Goal: Task Accomplishment & Management: Use online tool/utility

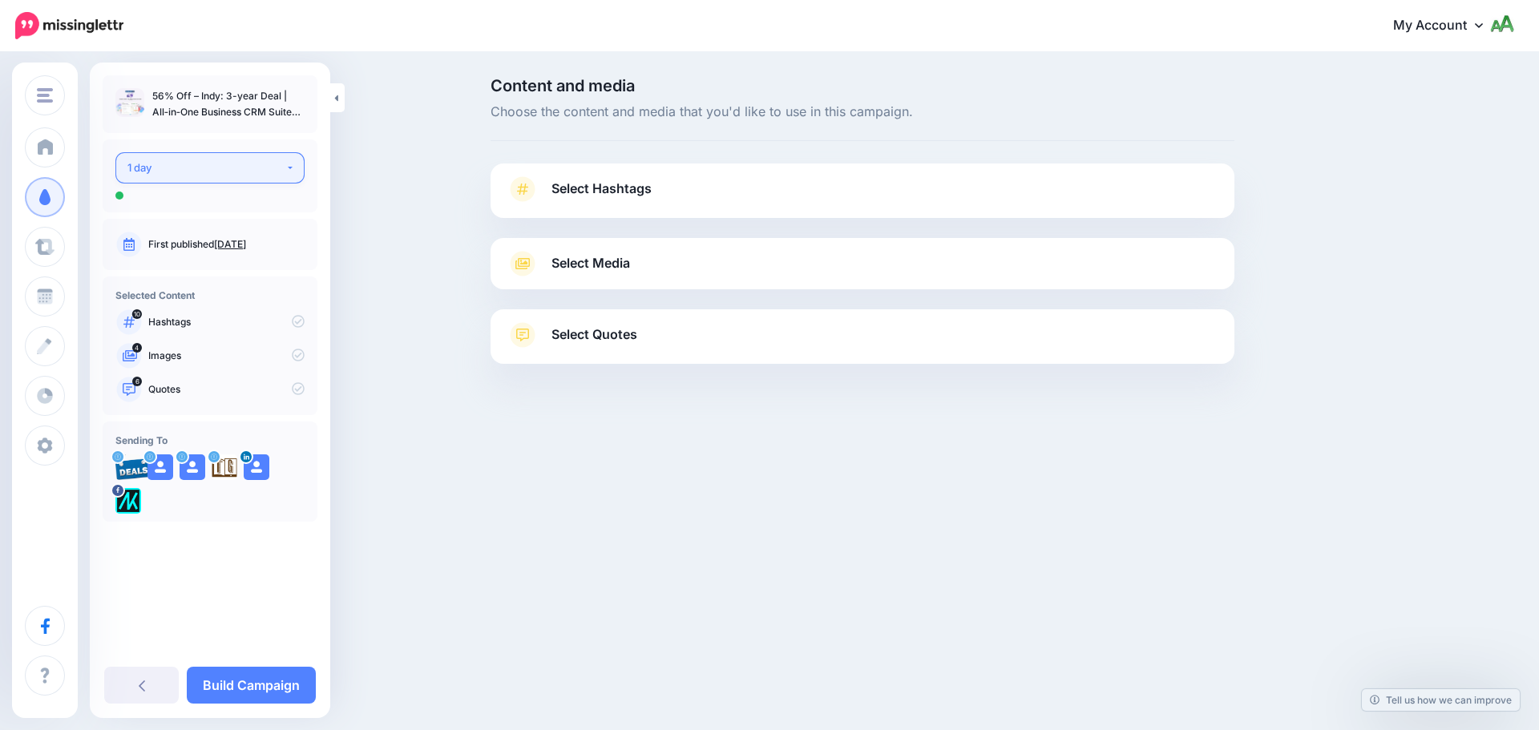
click at [222, 160] on div "1 day" at bounding box center [206, 168] width 158 height 18
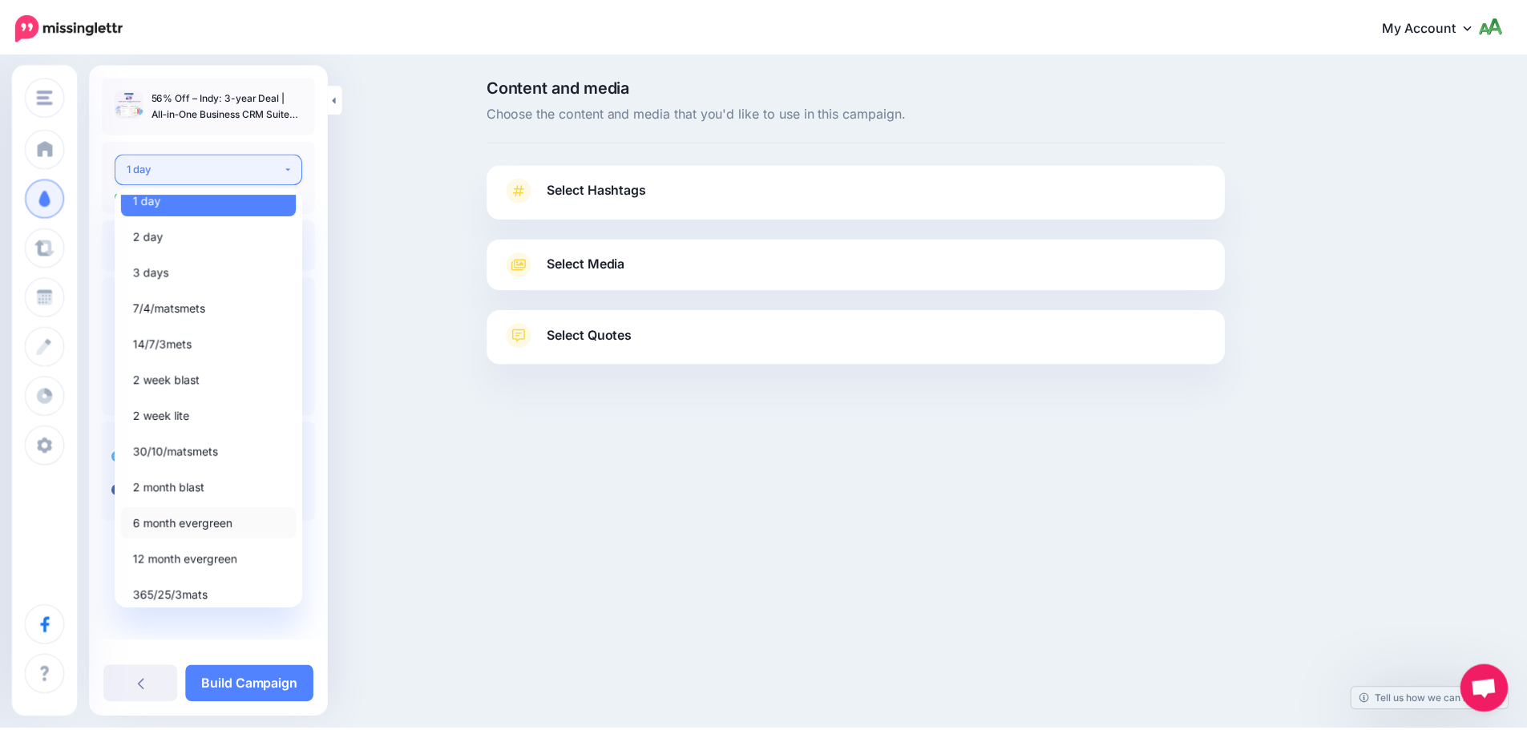
scroll to position [18, 0]
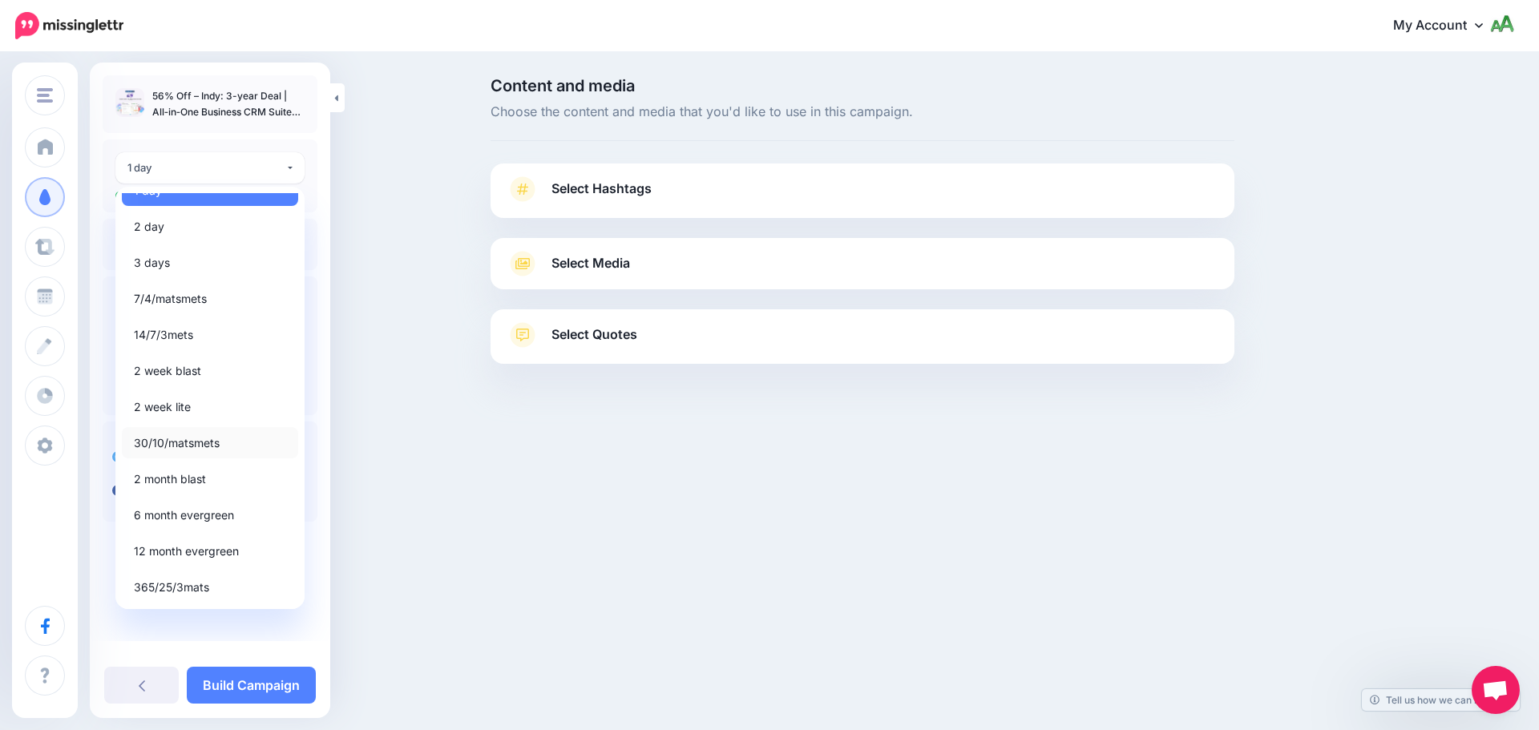
click at [213, 450] on span "30/10/matsmets" at bounding box center [177, 443] width 86 height 19
select select "*****"
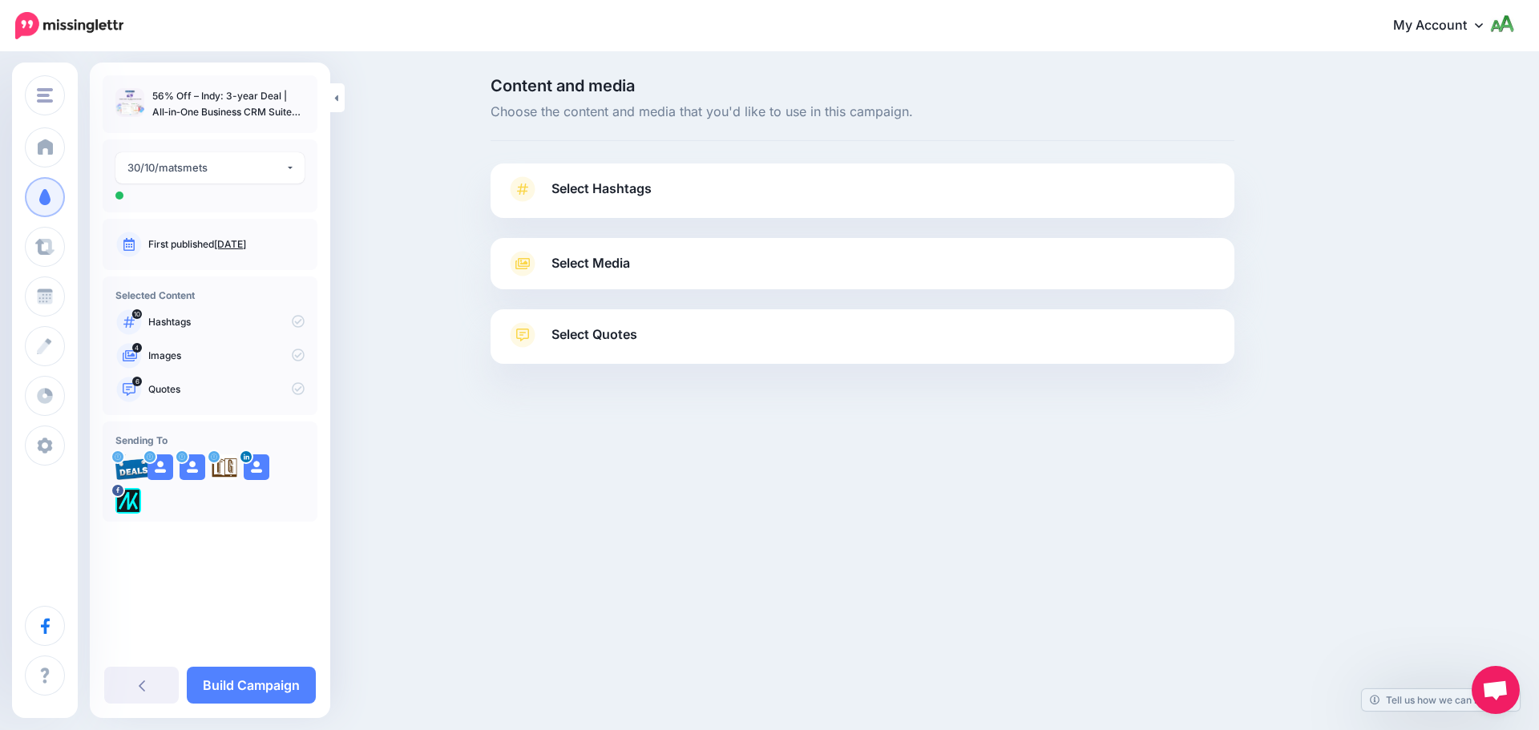
click at [774, 201] on link "Select Hashtags" at bounding box center [863, 197] width 712 height 42
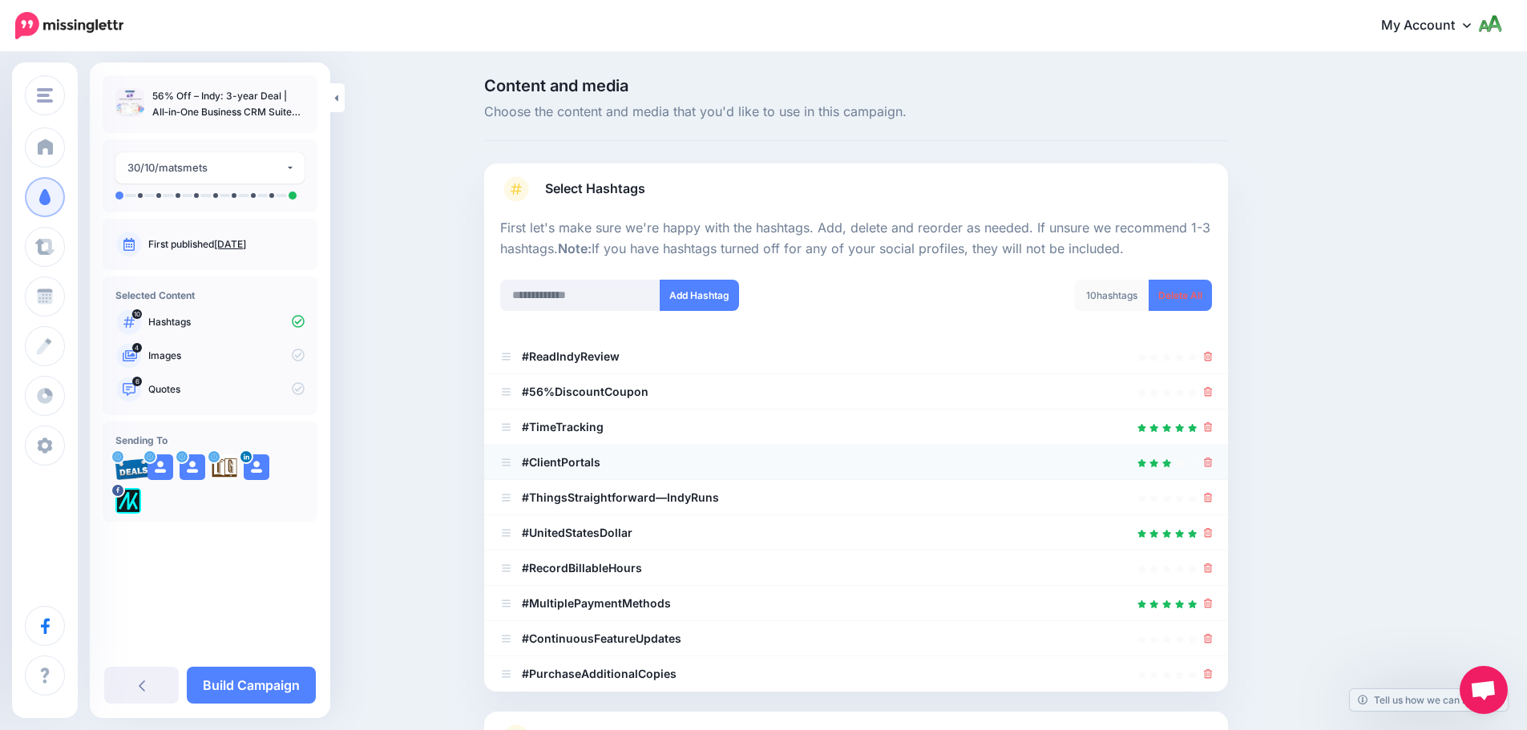
scroll to position [152, 0]
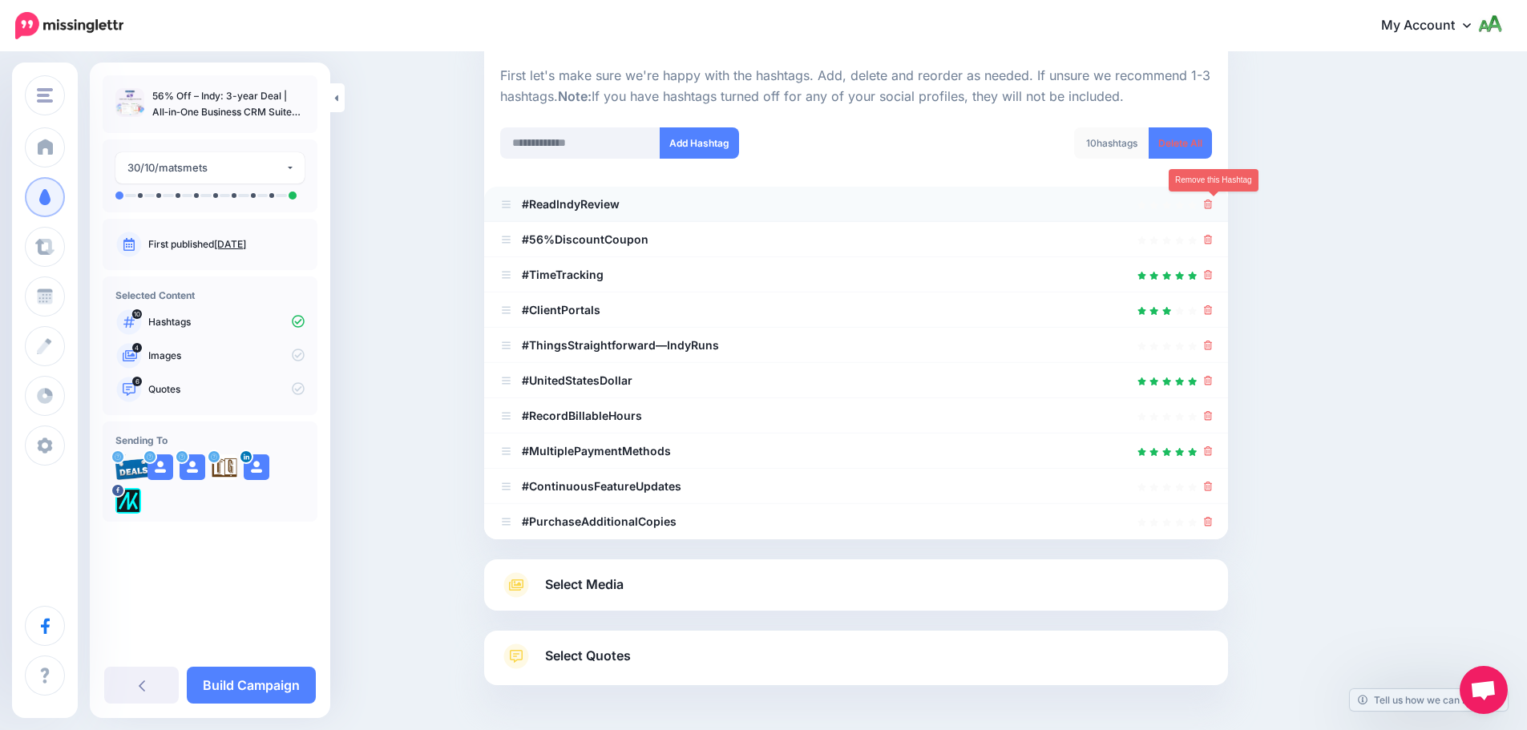
click at [1213, 205] on icon at bounding box center [1208, 205] width 9 height 10
click at [1214, 241] on ul "#ReadIndyReview #56%DiscountCoupon" at bounding box center [856, 363] width 744 height 353
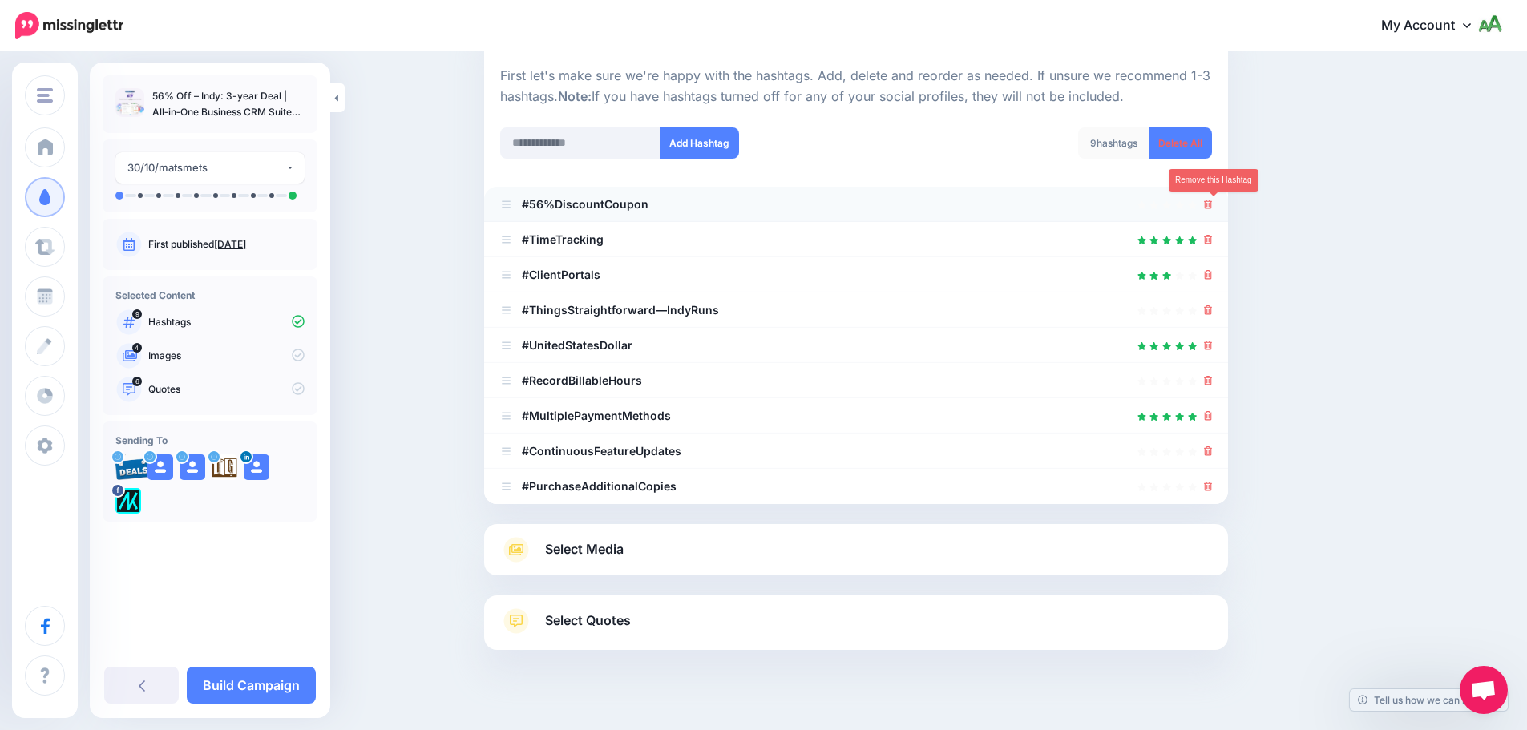
click at [1213, 207] on icon at bounding box center [1208, 205] width 9 height 10
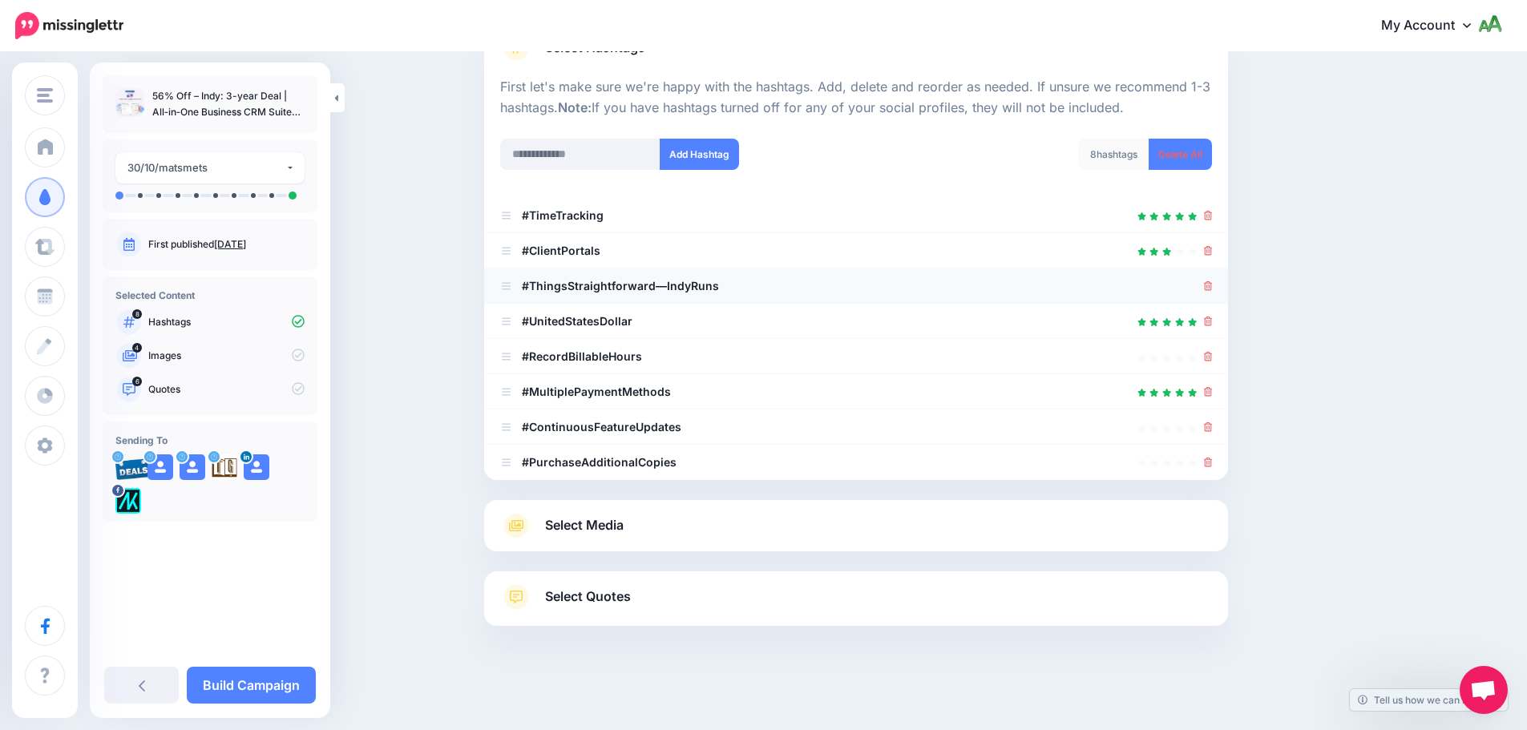
scroll to position [141, 0]
click at [1213, 287] on icon at bounding box center [1208, 286] width 9 height 10
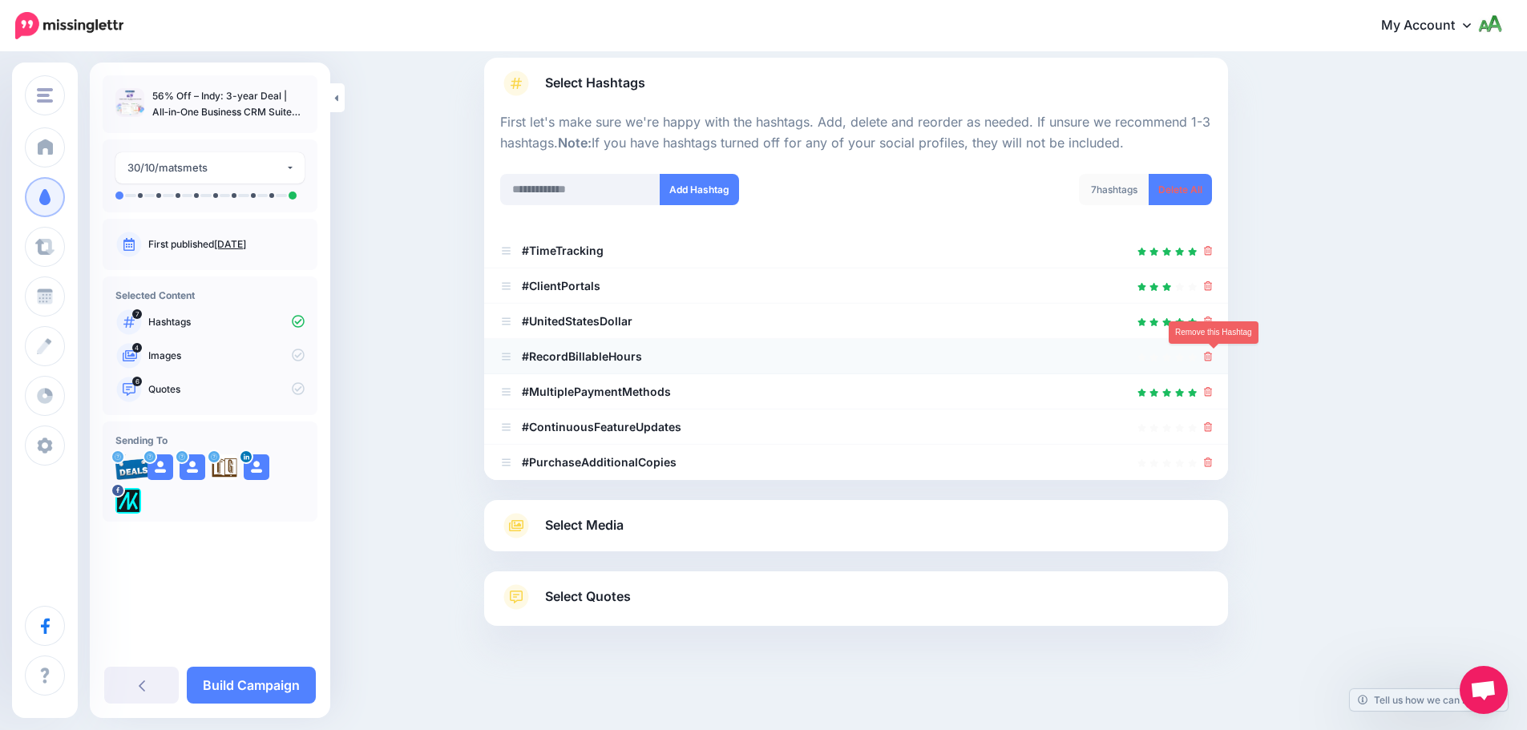
click at [1213, 353] on icon at bounding box center [1208, 357] width 9 height 10
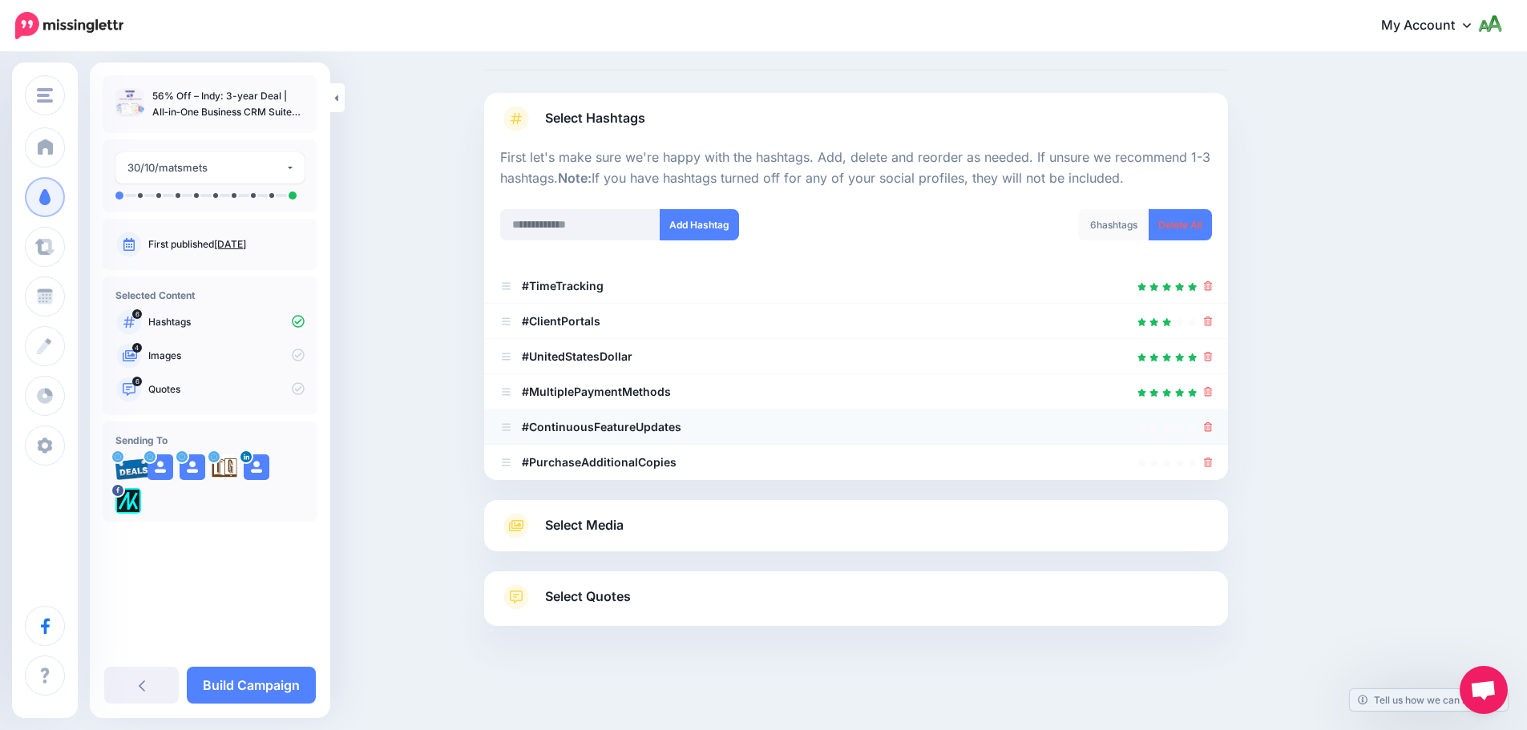
click at [1213, 426] on icon at bounding box center [1208, 427] width 9 height 10
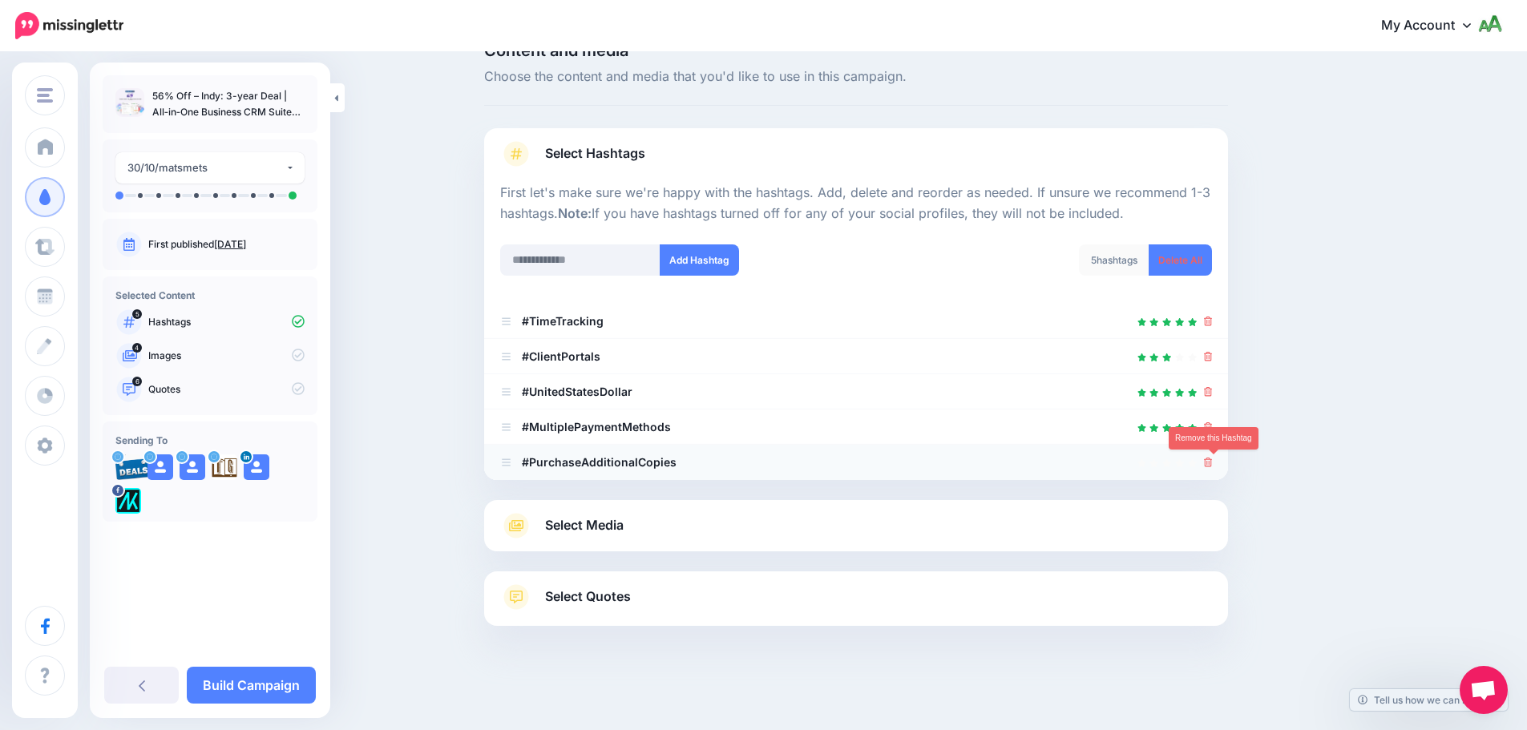
click at [1211, 462] on icon at bounding box center [1208, 463] width 9 height 10
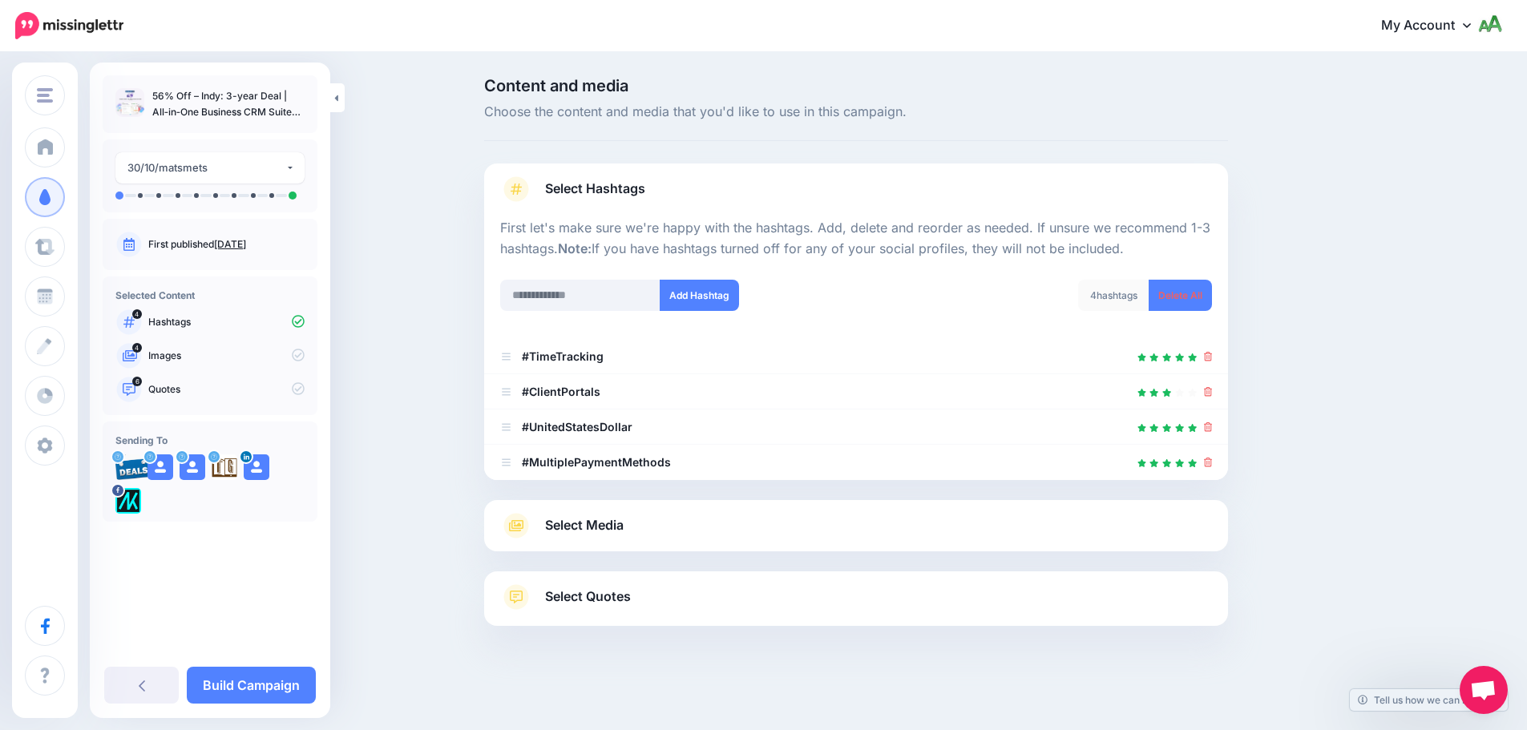
scroll to position [0, 0]
click at [783, 543] on div "Select Media Next, let's make sure we have the best media for this campaign. De…" at bounding box center [862, 525] width 744 height 51
click at [784, 539] on div "Select Media Next, let's make sure we have the best media for this campaign. De…" at bounding box center [862, 525] width 744 height 51
click at [793, 527] on link "Select Media" at bounding box center [863, 526] width 712 height 26
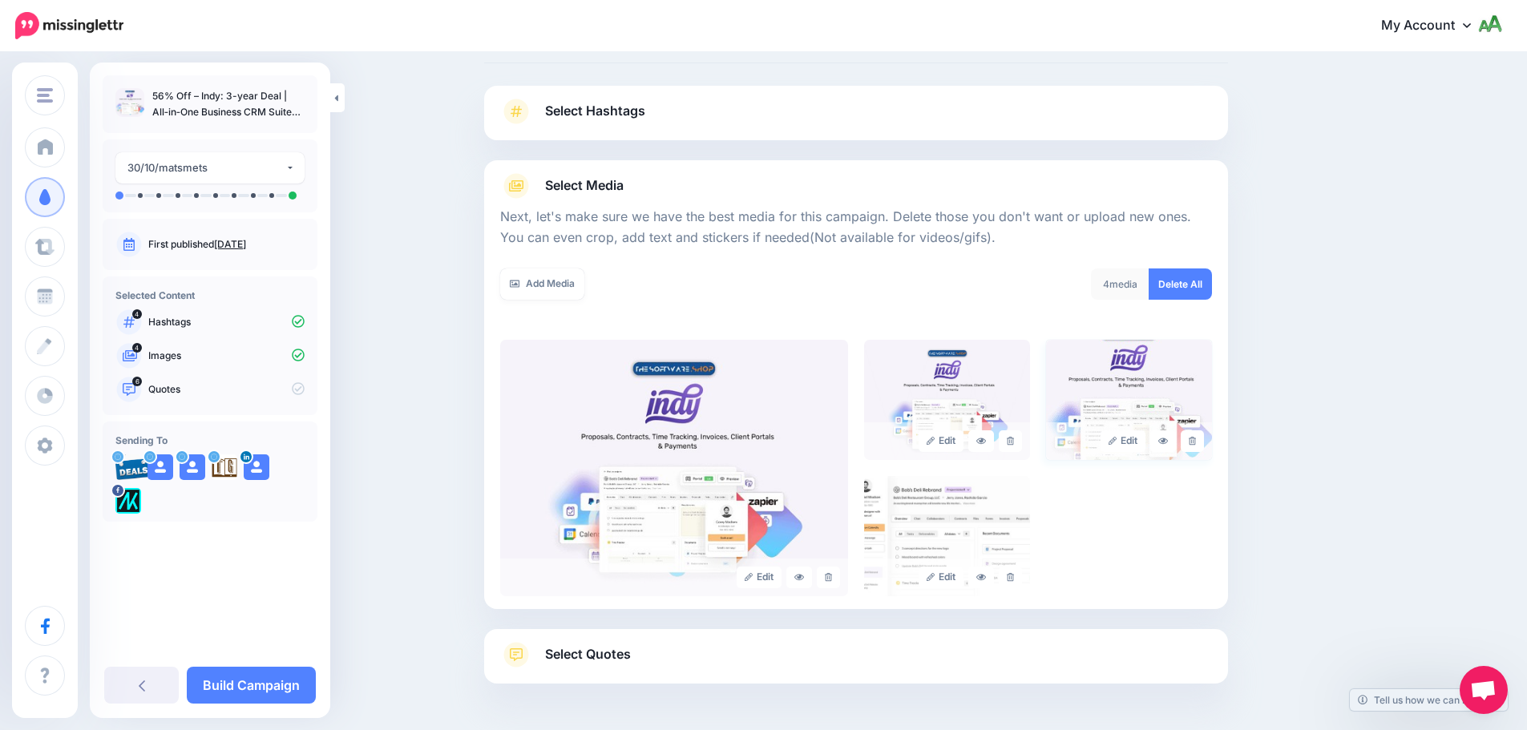
scroll to position [80, 0]
click at [1015, 443] on link at bounding box center [1010, 439] width 23 height 22
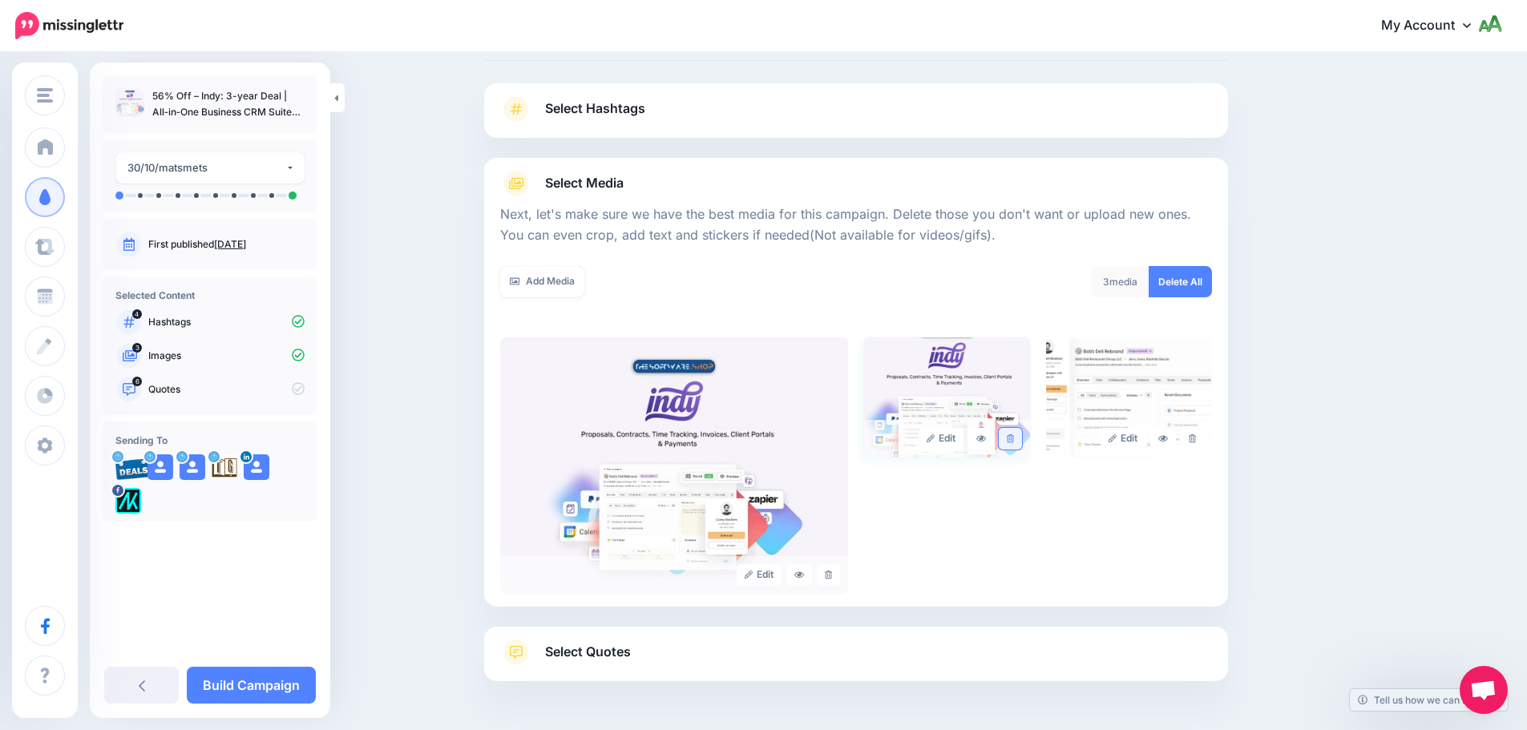
click at [1022, 445] on link at bounding box center [1010, 439] width 23 height 22
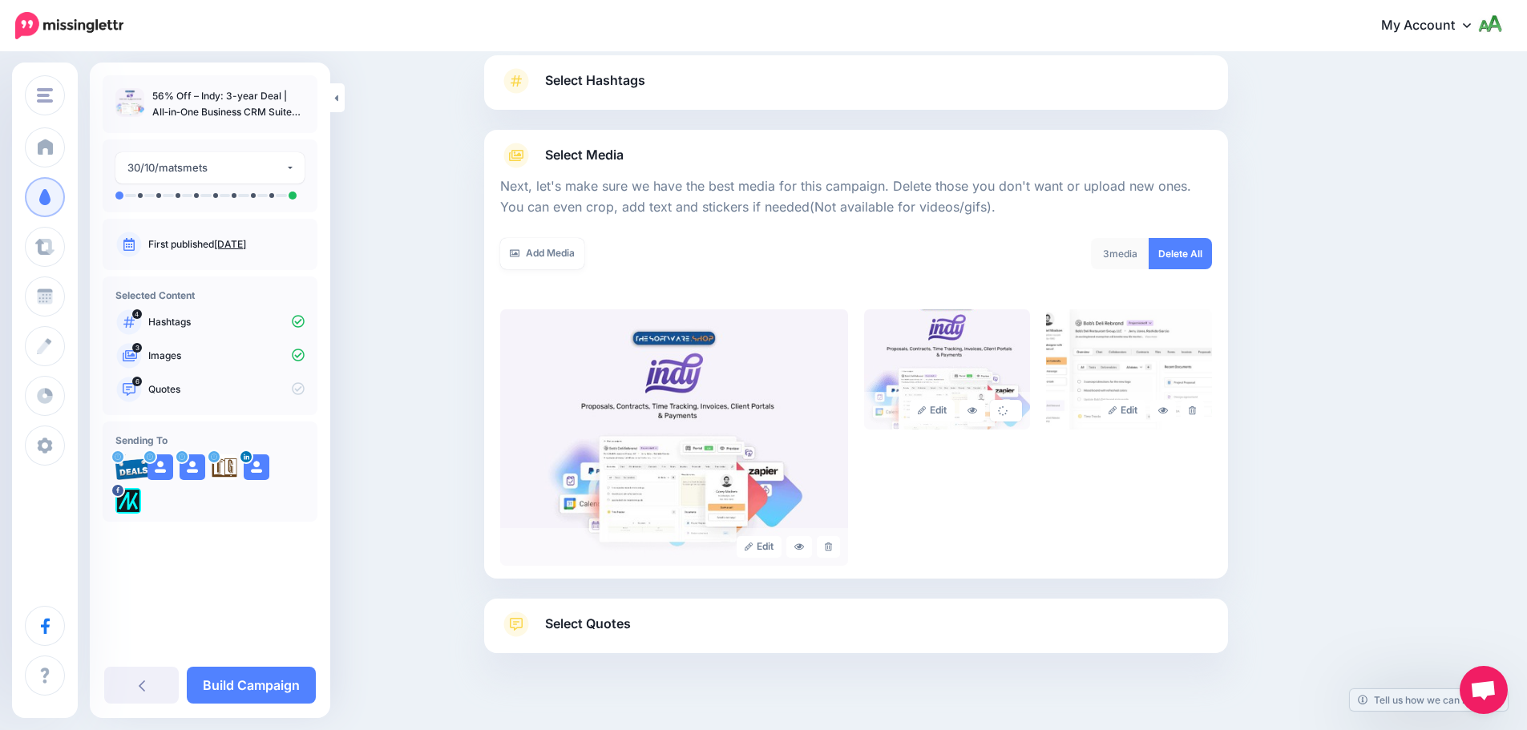
scroll to position [135, 0]
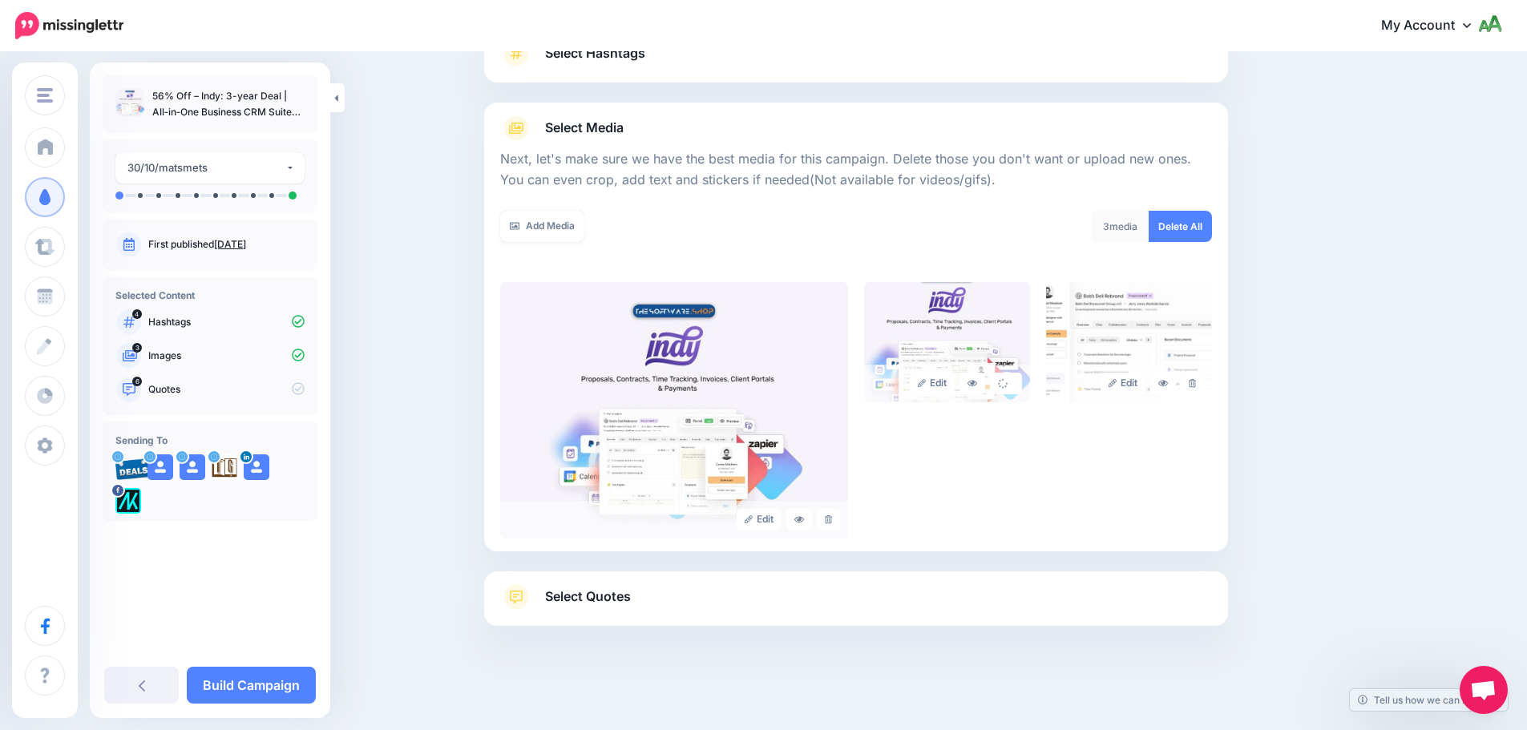
click at [729, 603] on link "Select Quotes" at bounding box center [856, 605] width 712 height 42
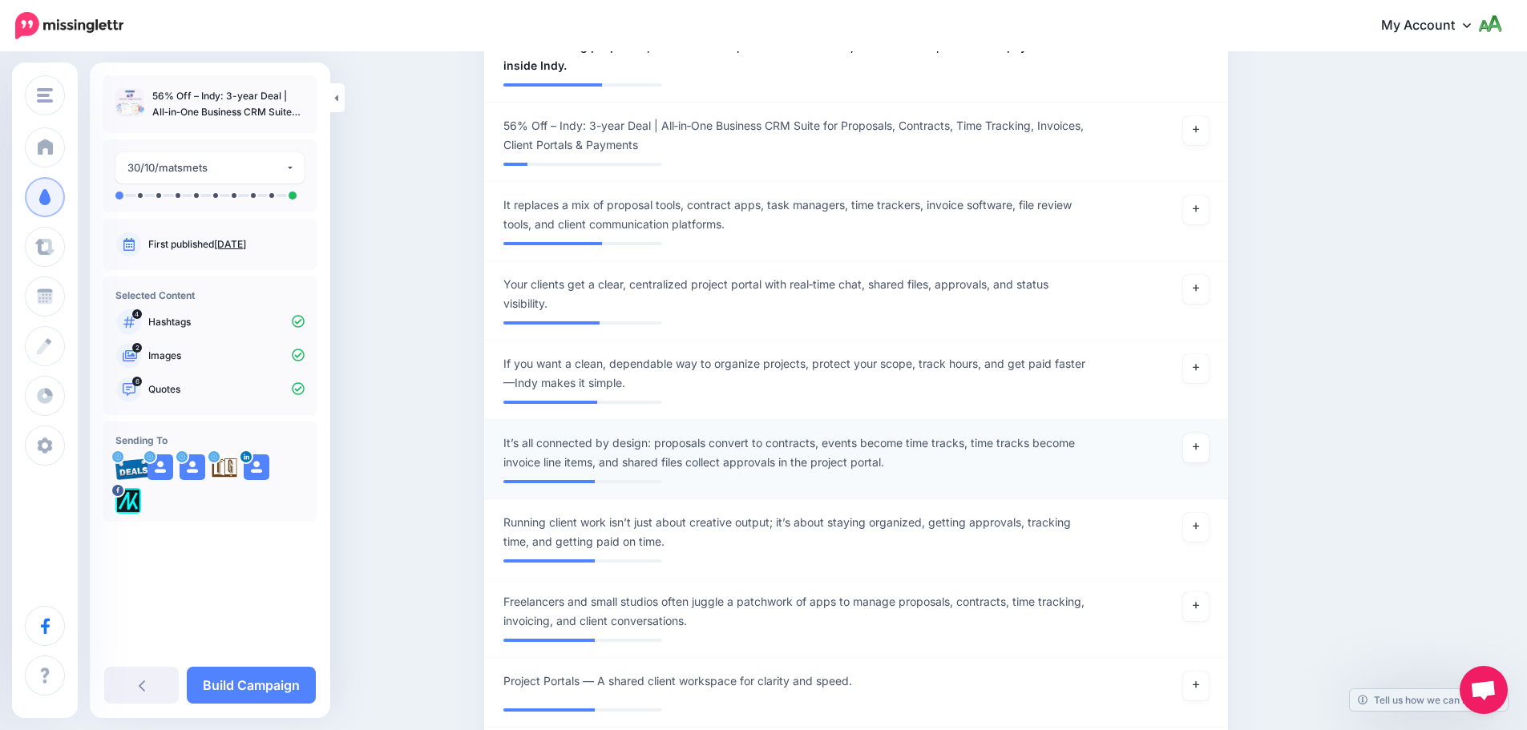
scroll to position [937, 0]
click at [1201, 450] on link at bounding box center [1196, 445] width 26 height 29
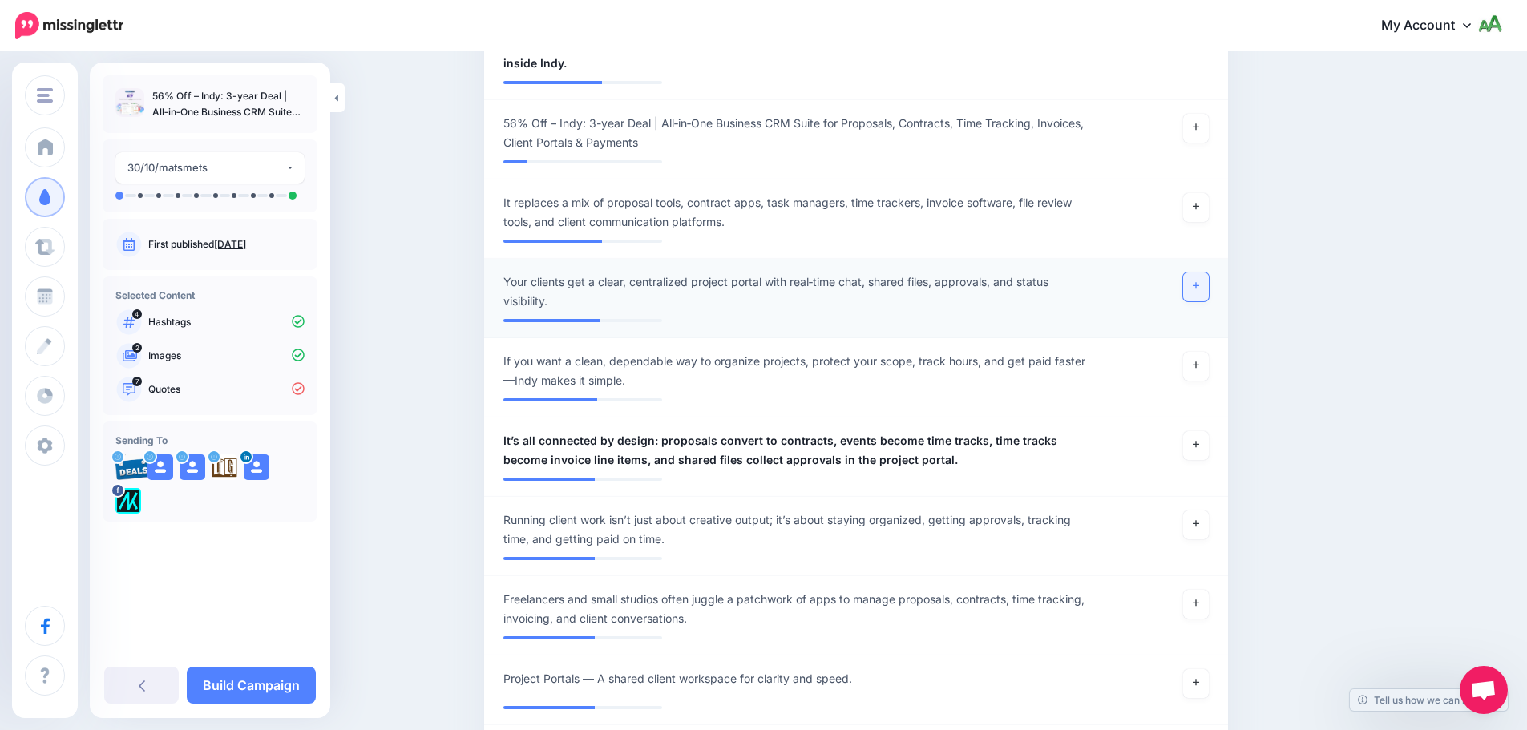
click at [1209, 291] on link at bounding box center [1196, 286] width 26 height 29
click at [1199, 205] on icon at bounding box center [1196, 206] width 6 height 9
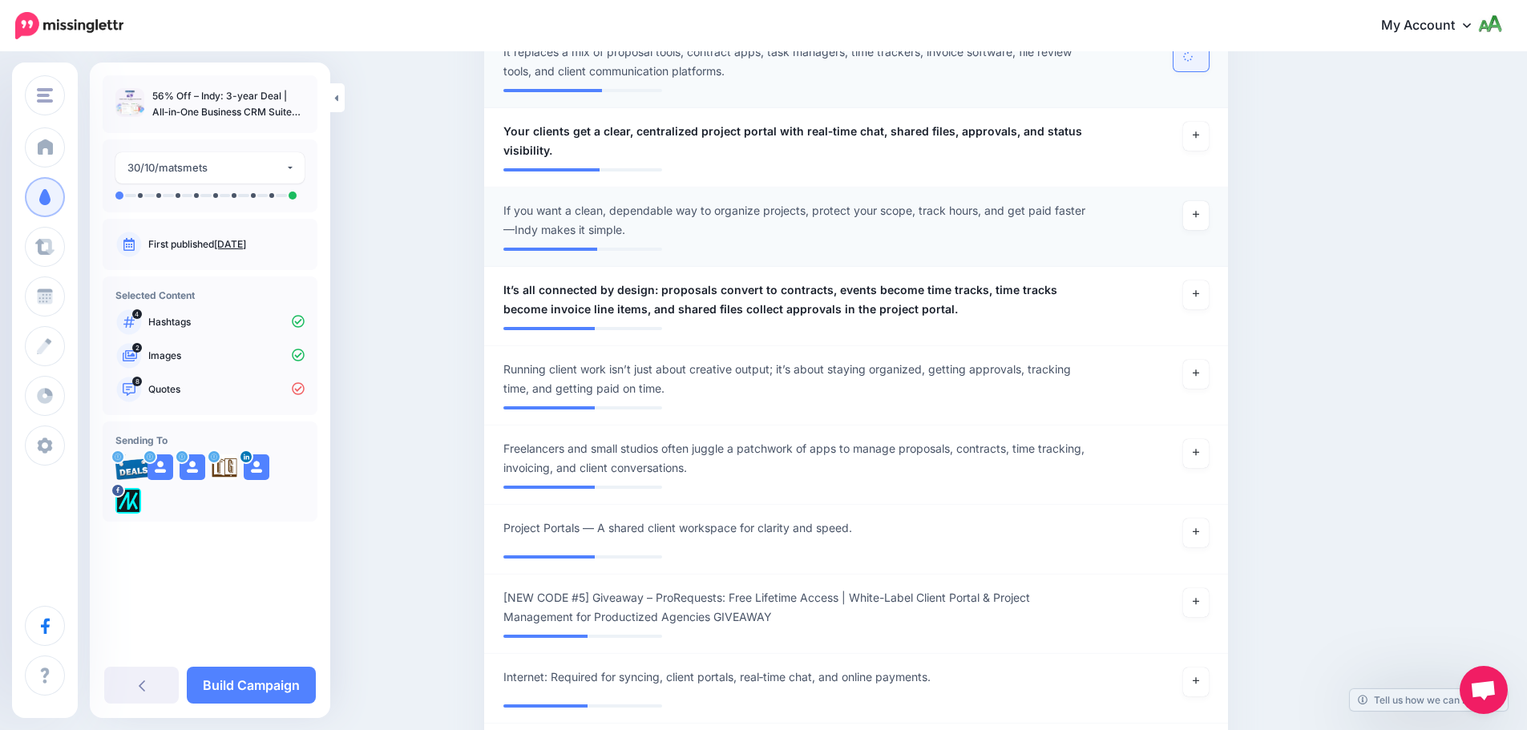
scroll to position [1257, 0]
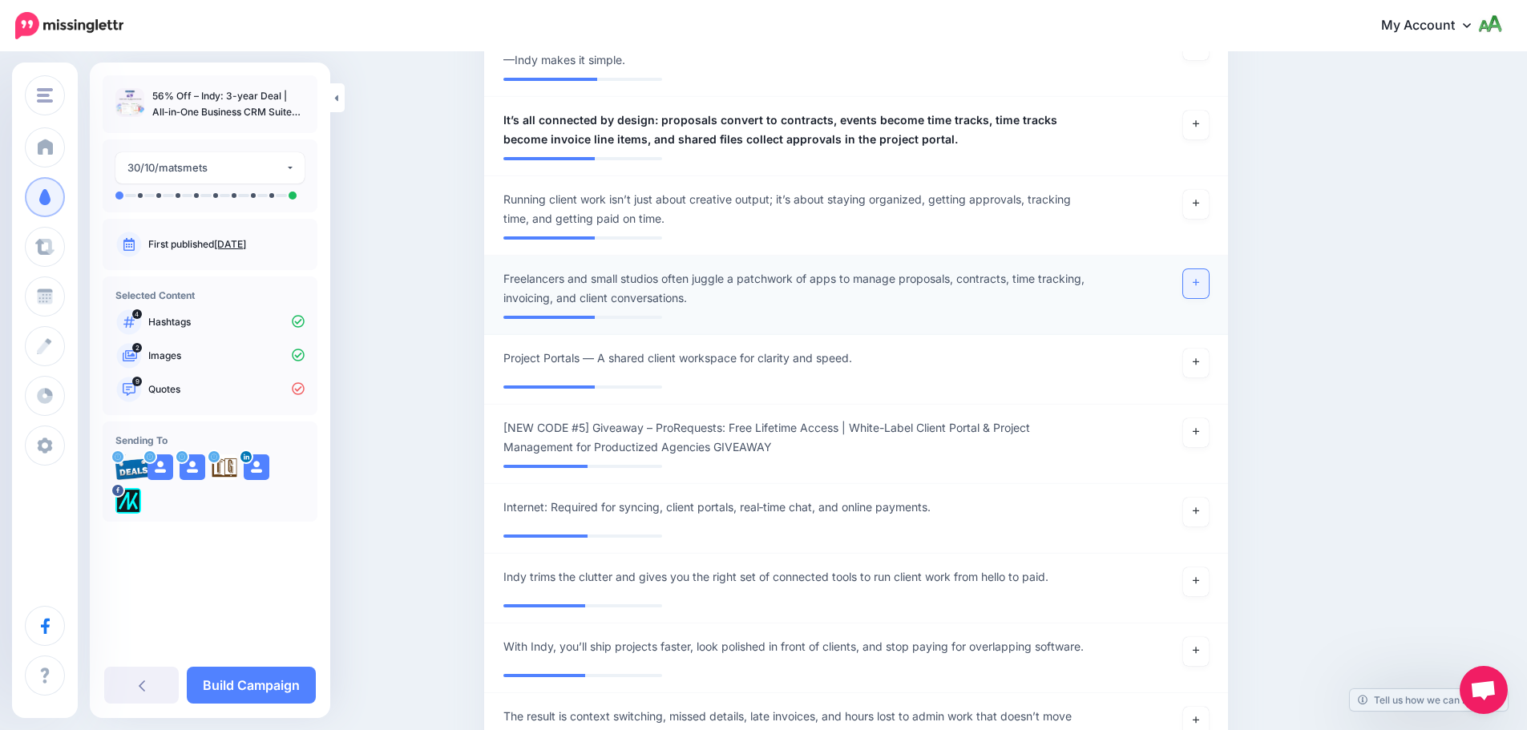
click at [1198, 285] on icon at bounding box center [1196, 282] width 6 height 9
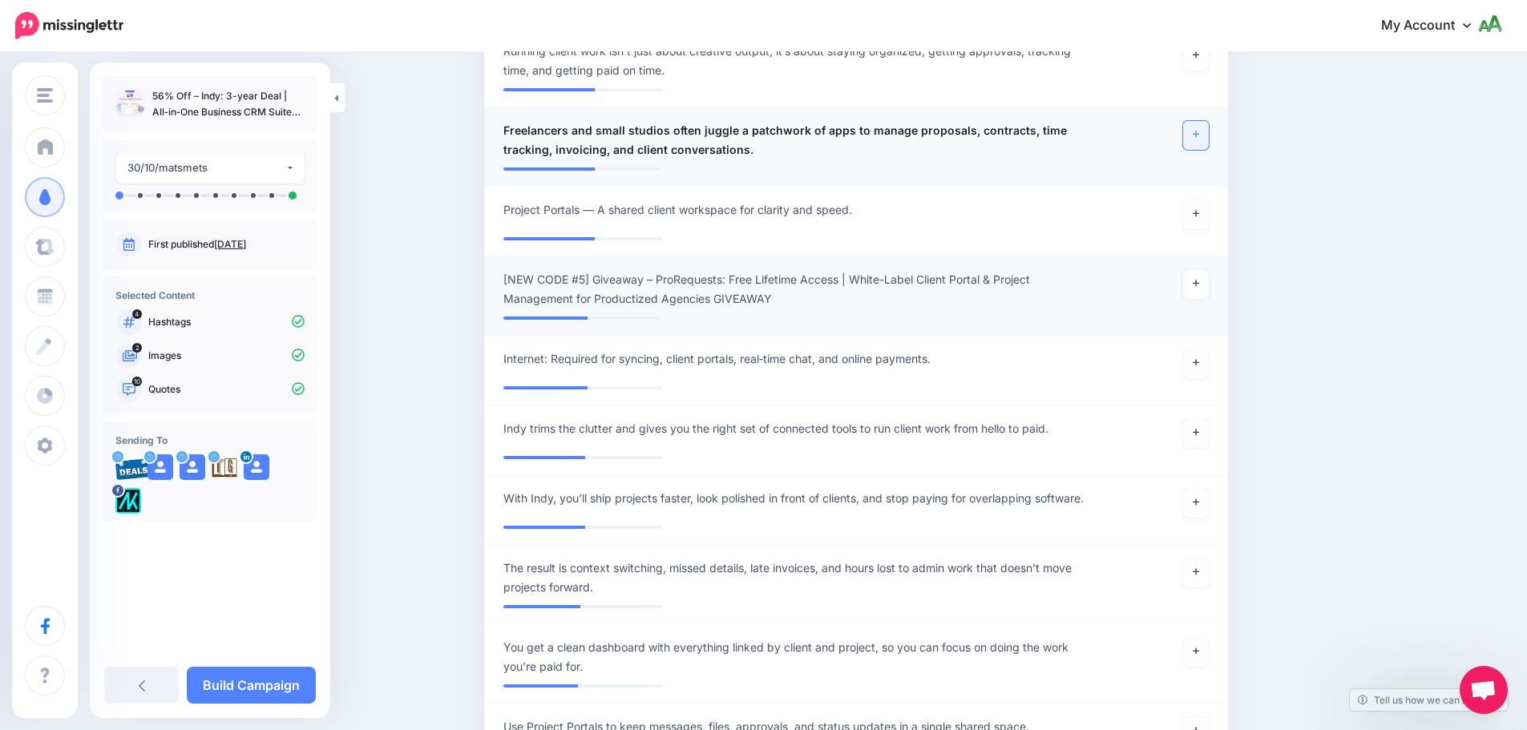
scroll to position [1418, 0]
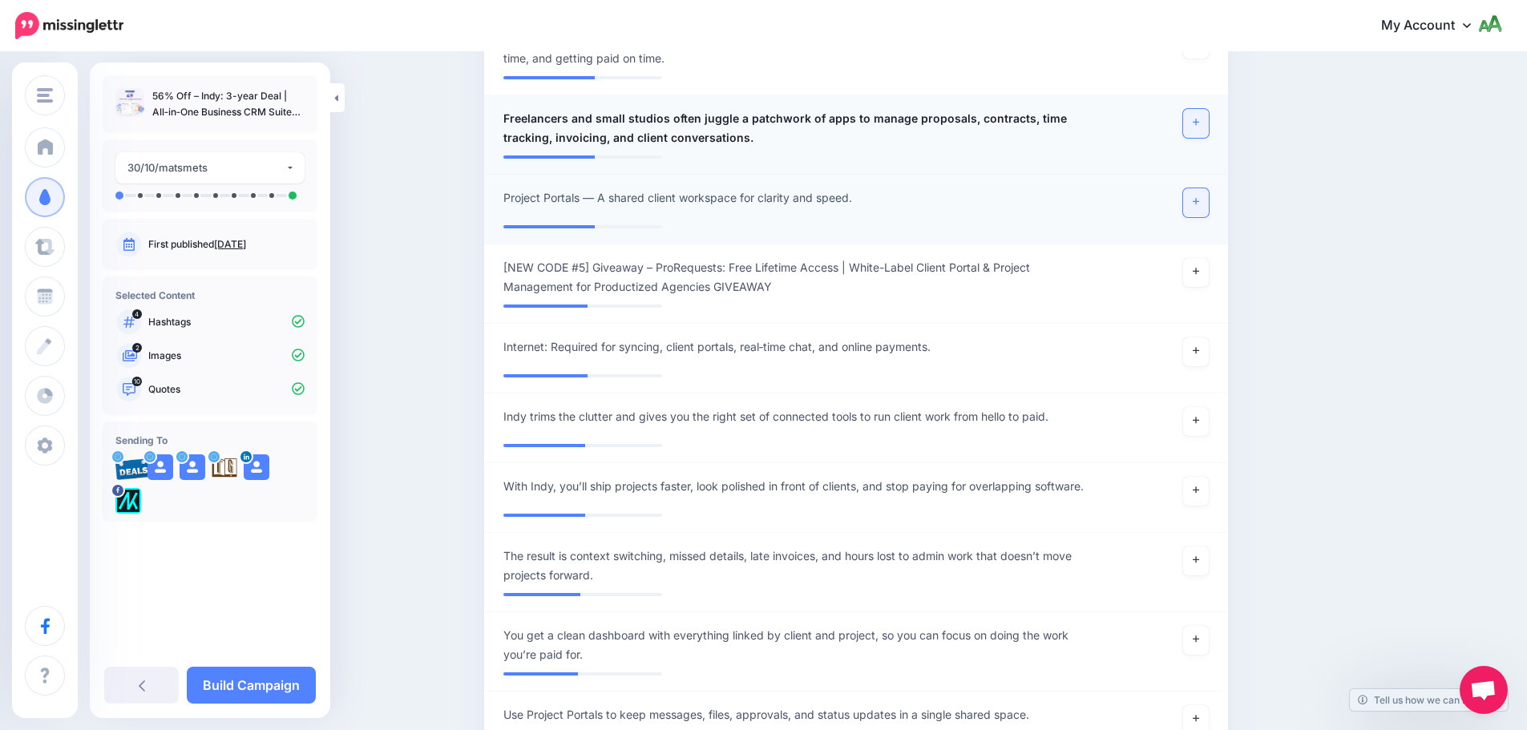
click at [1209, 200] on link at bounding box center [1196, 202] width 26 height 29
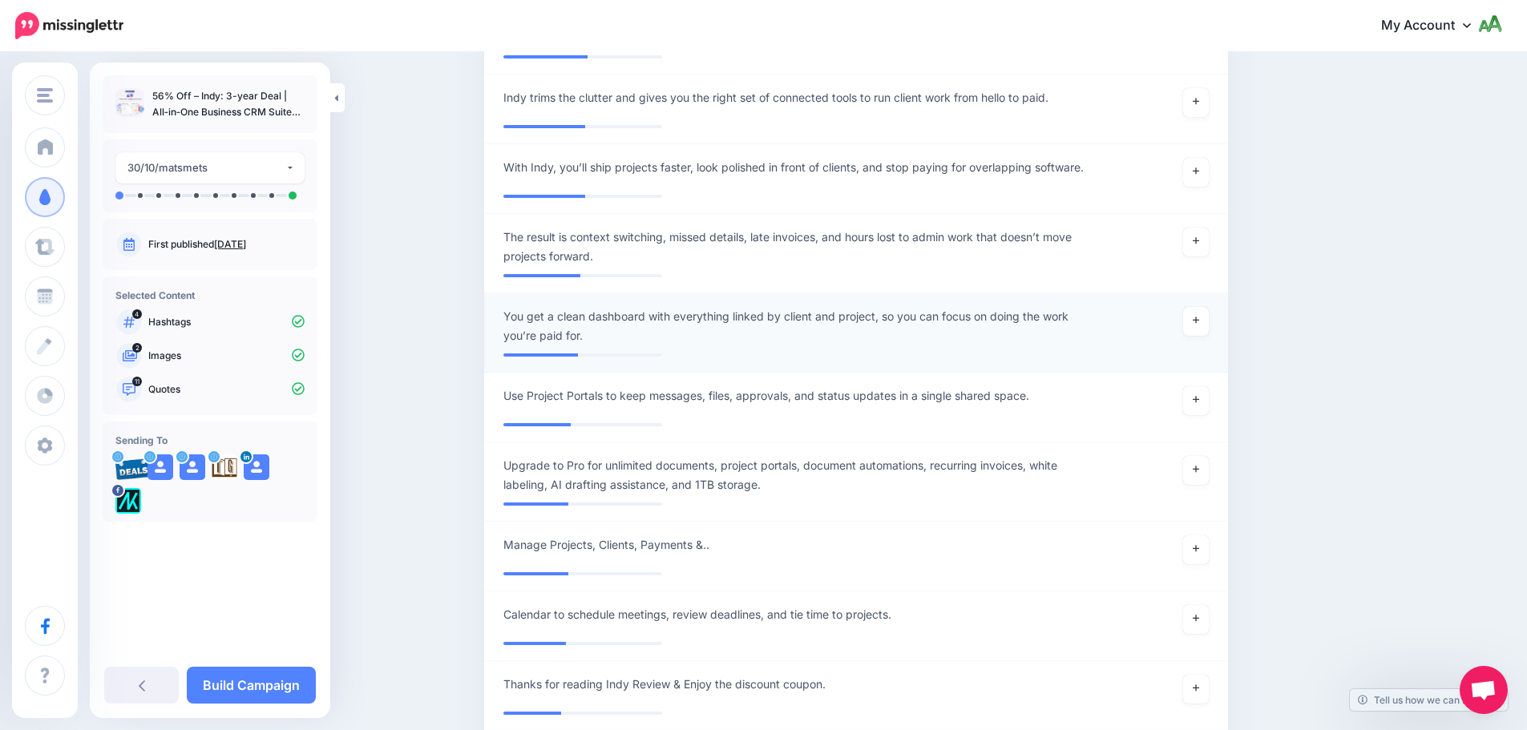
scroll to position [1738, 0]
click at [1208, 327] on link at bounding box center [1196, 319] width 26 height 29
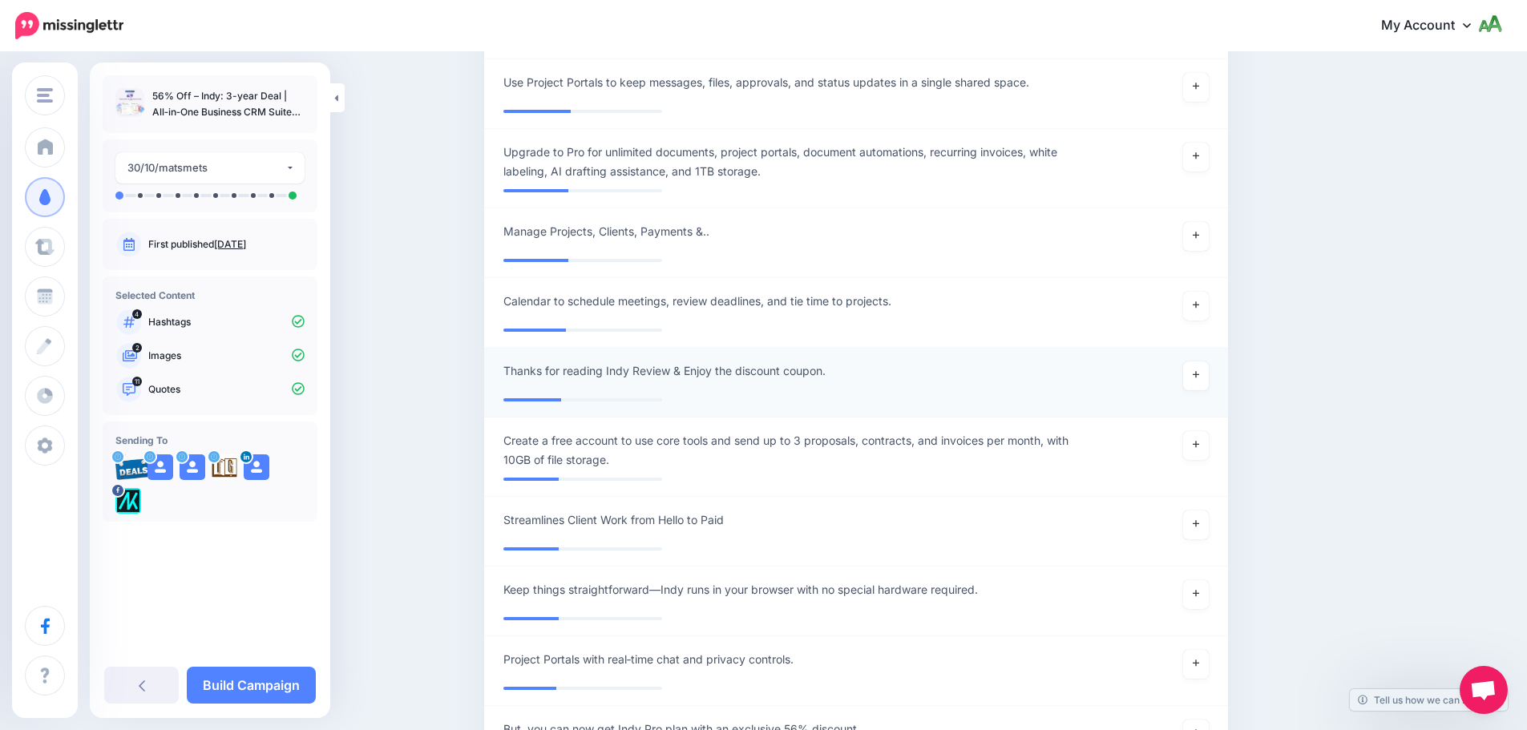
scroll to position [2059, 0]
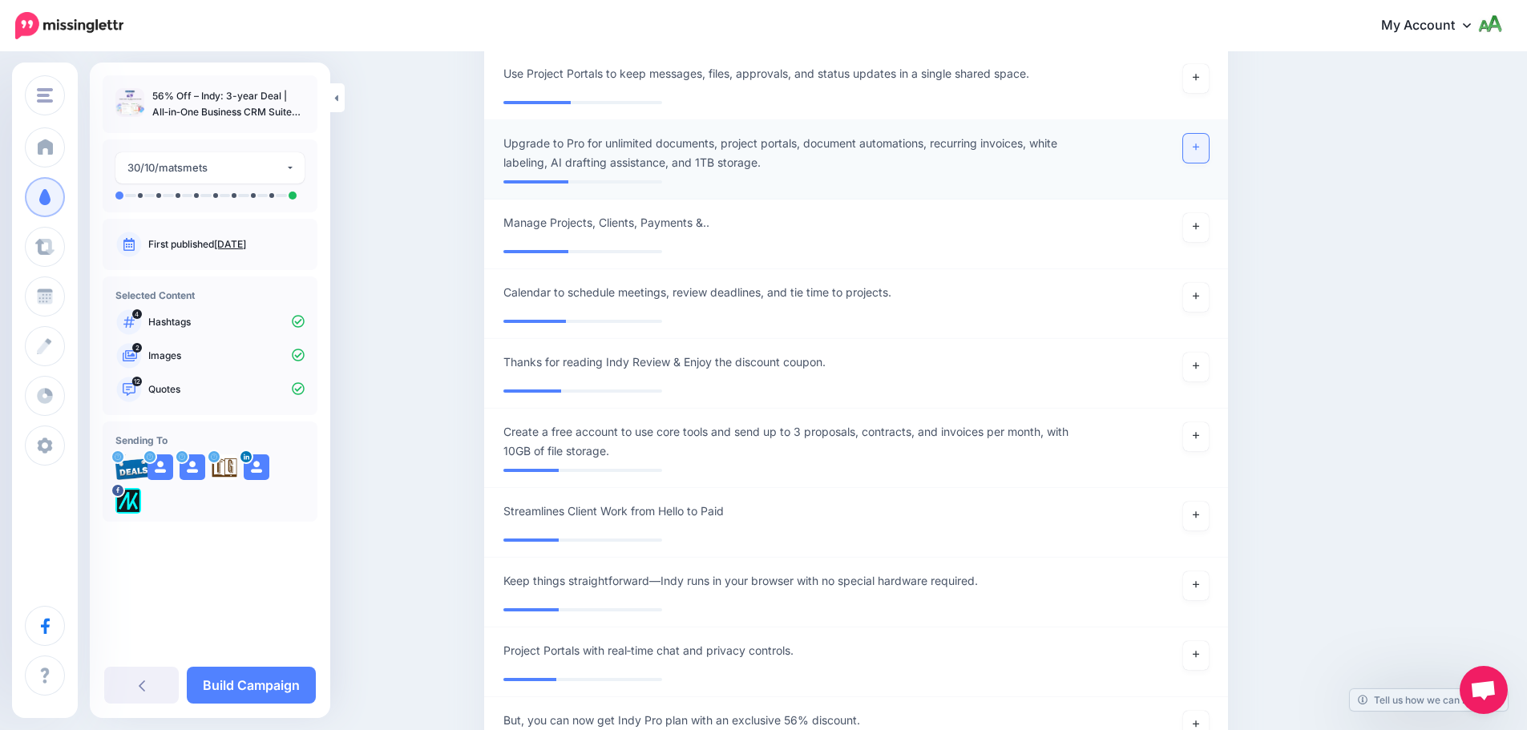
click at [1196, 154] on link at bounding box center [1196, 148] width 26 height 29
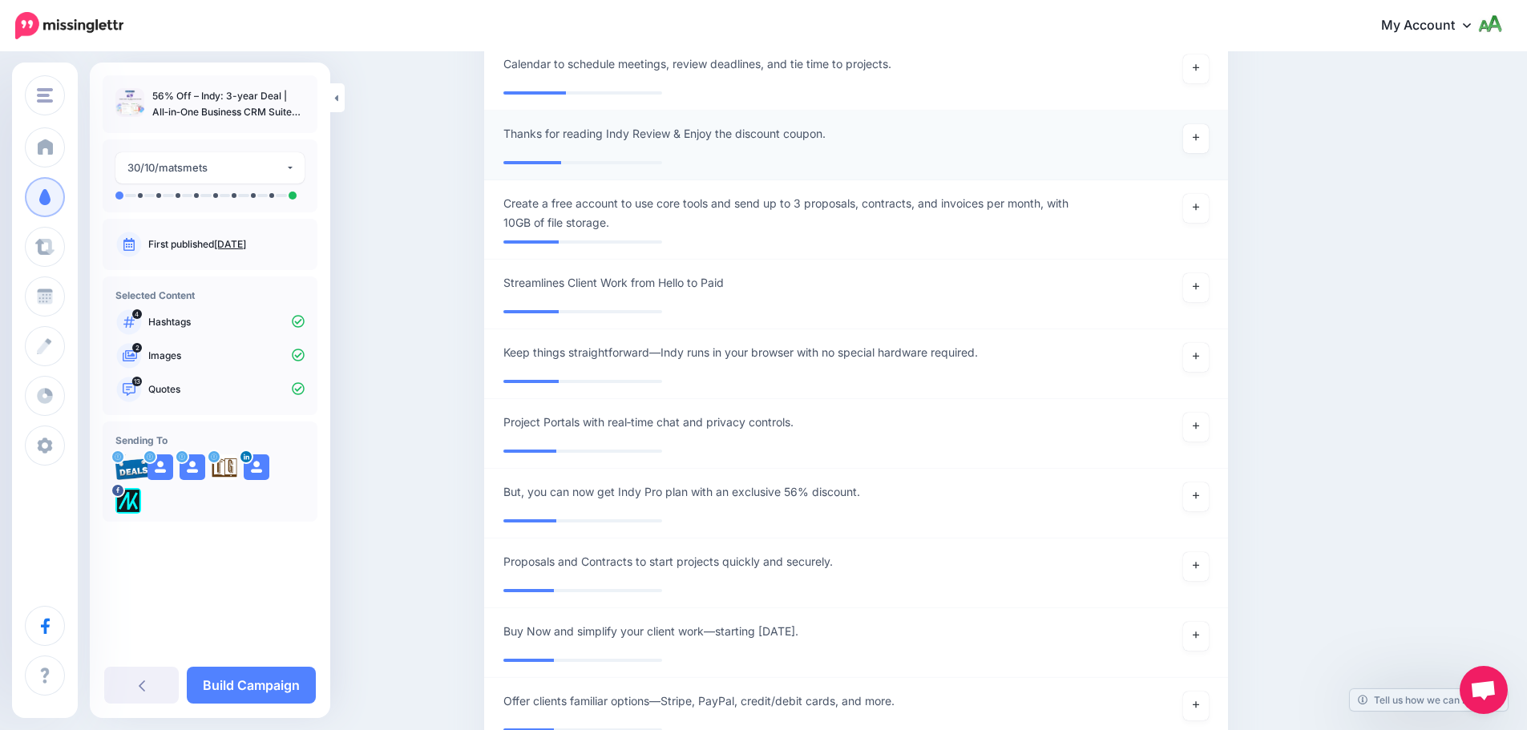
scroll to position [2299, 0]
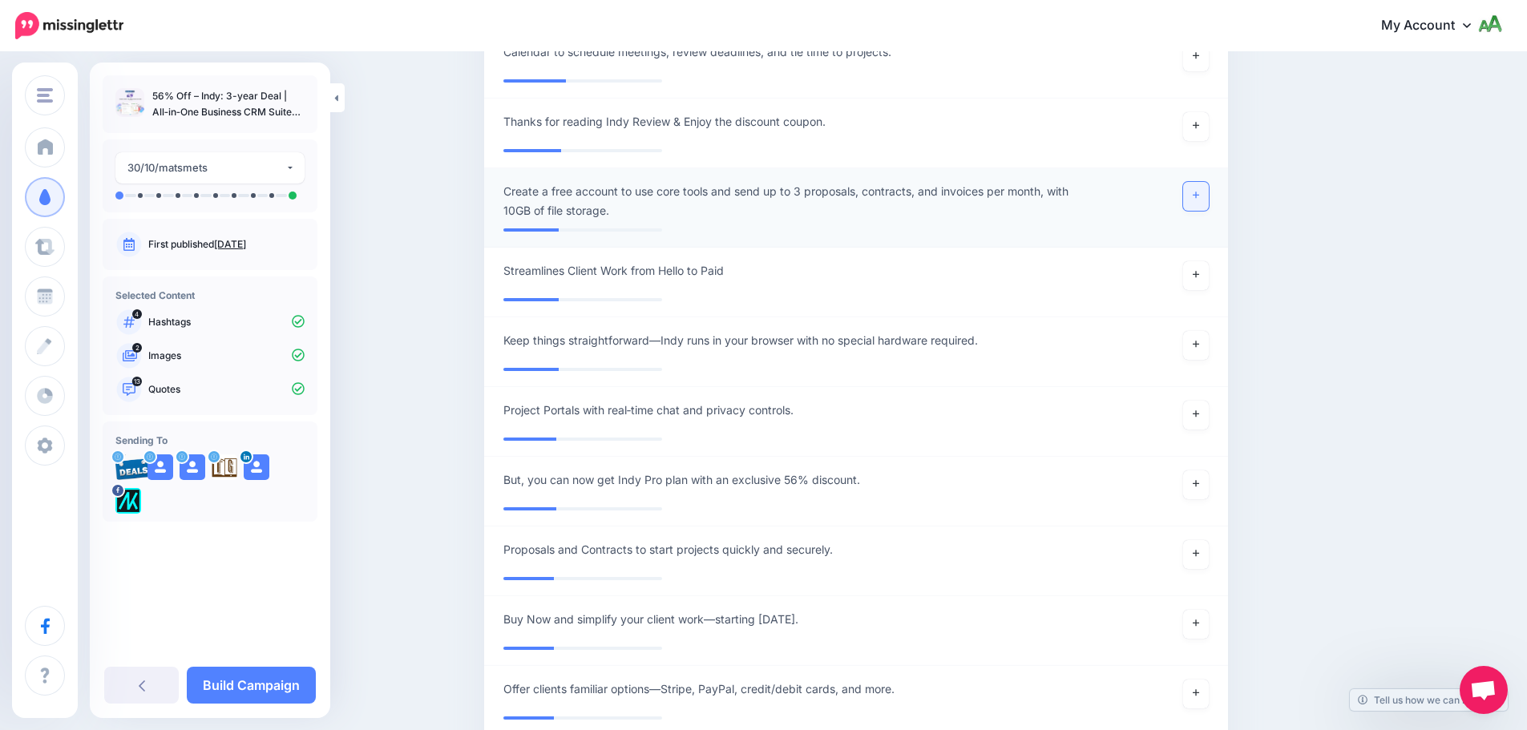
click at [1199, 199] on icon at bounding box center [1196, 195] width 6 height 6
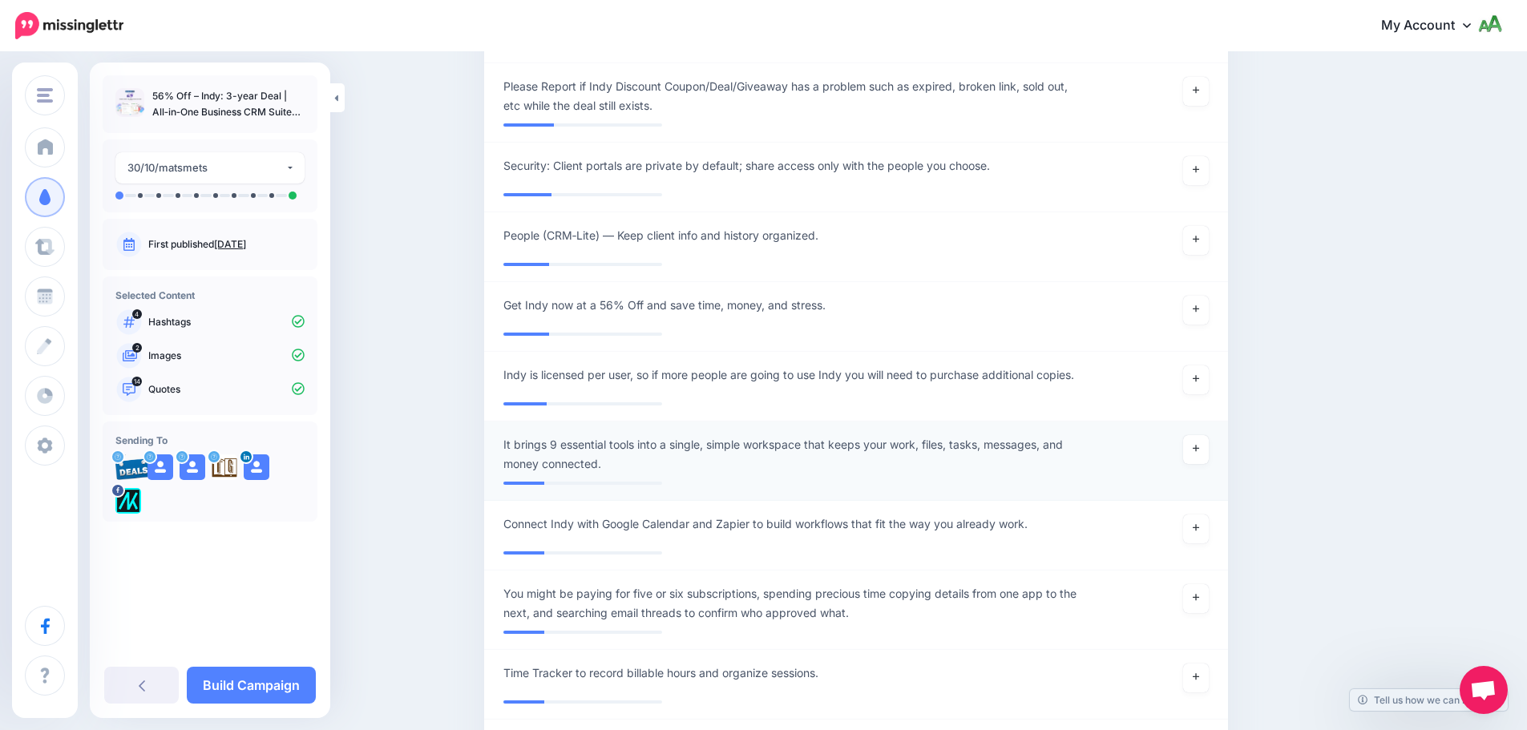
scroll to position [3021, 0]
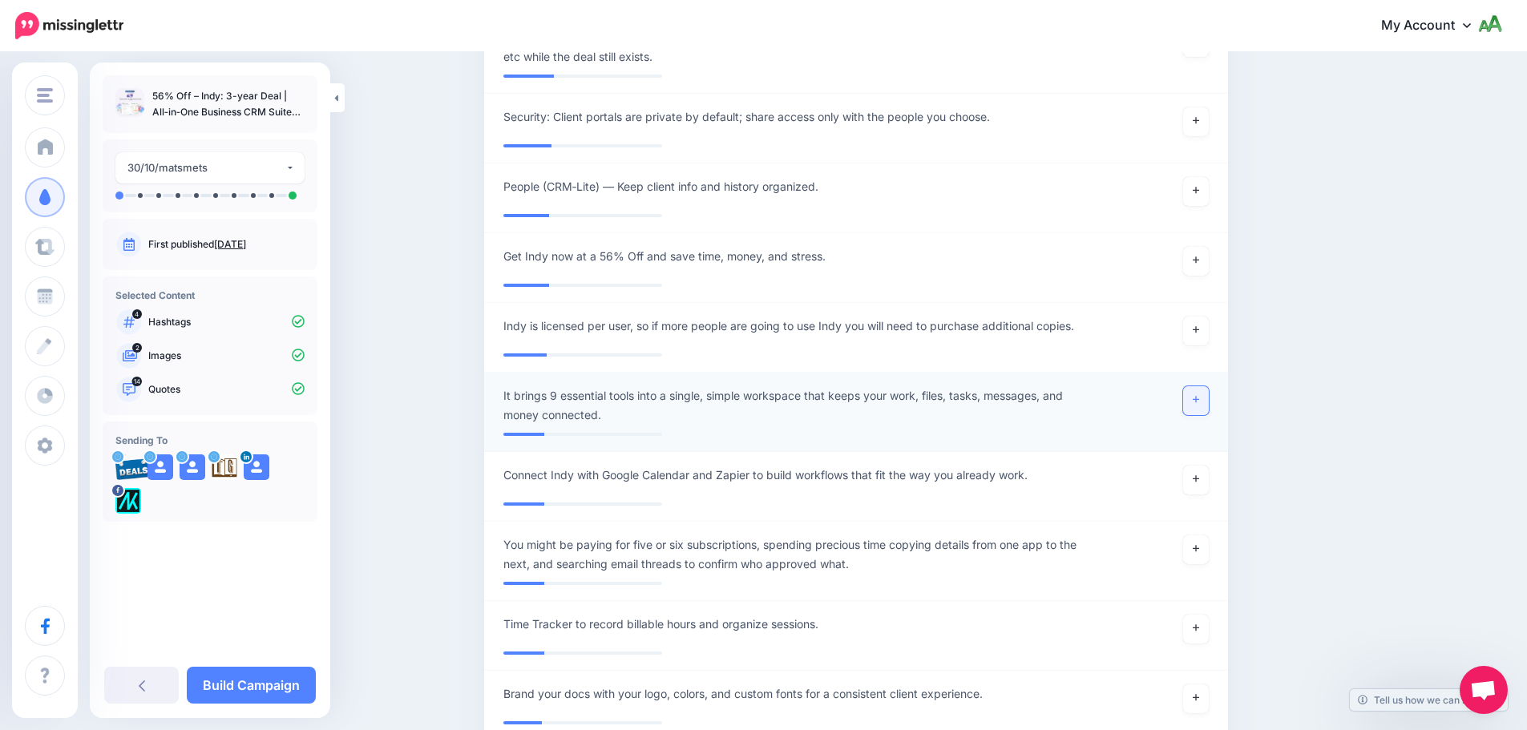
click at [1209, 405] on link at bounding box center [1196, 400] width 26 height 29
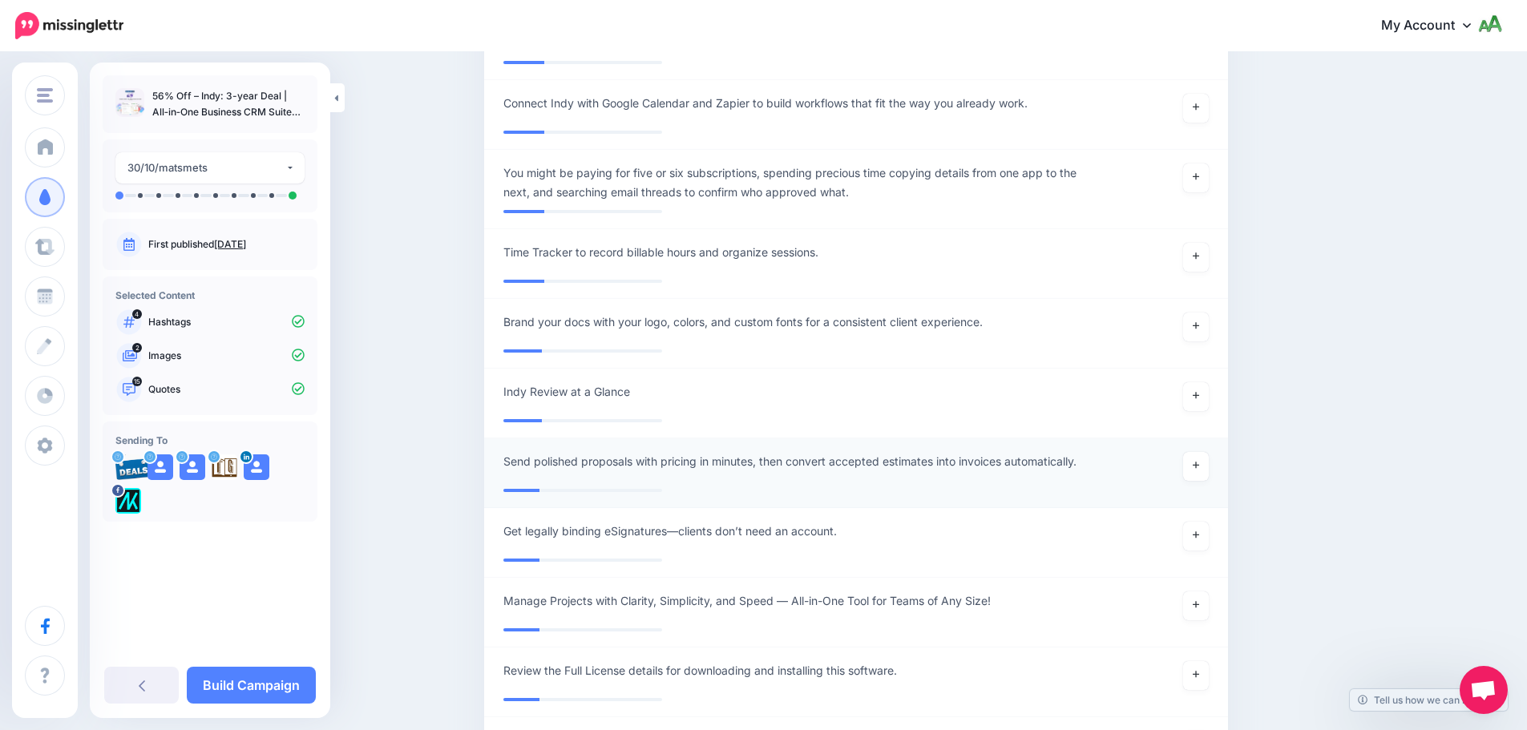
scroll to position [3582, 0]
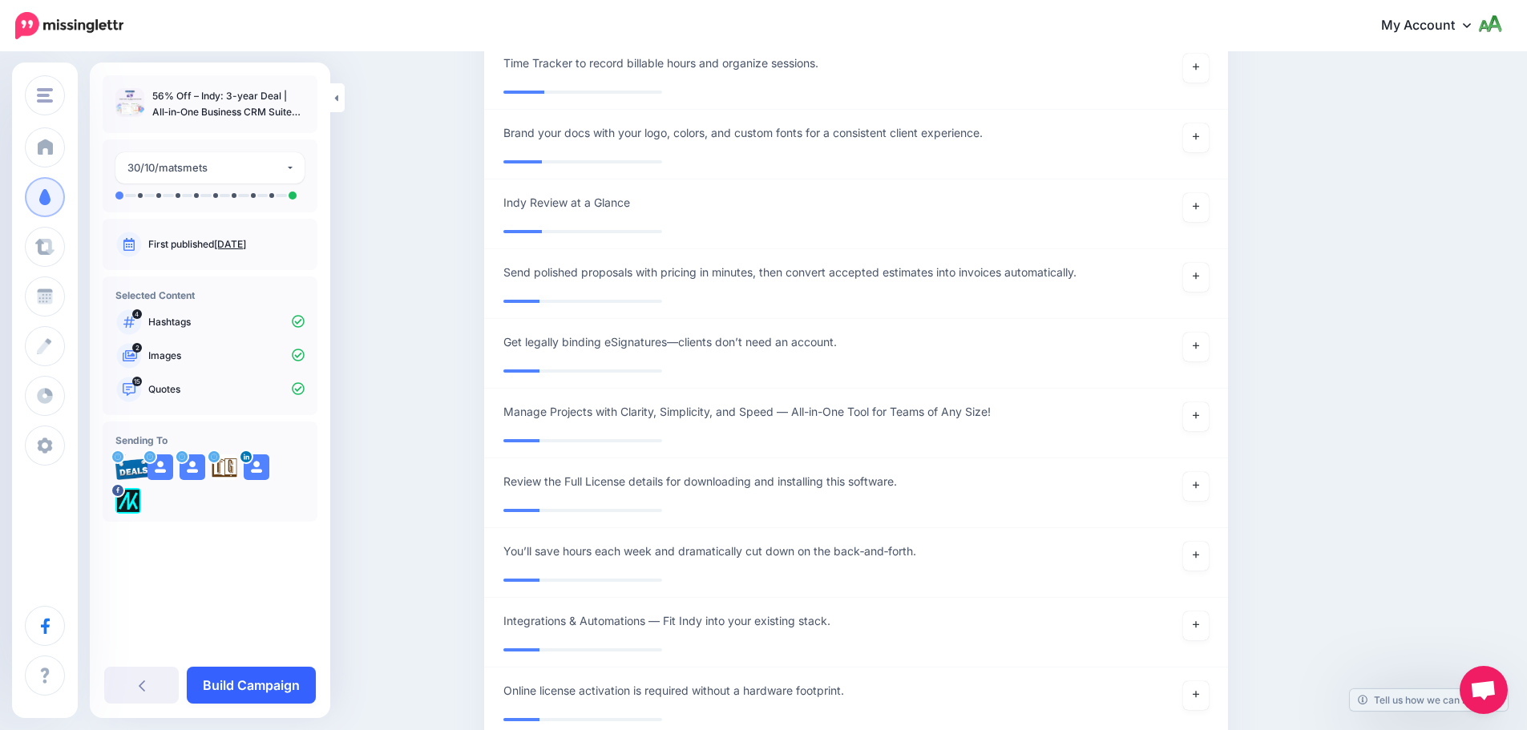
click at [232, 681] on link "Build Campaign" at bounding box center [251, 685] width 129 height 37
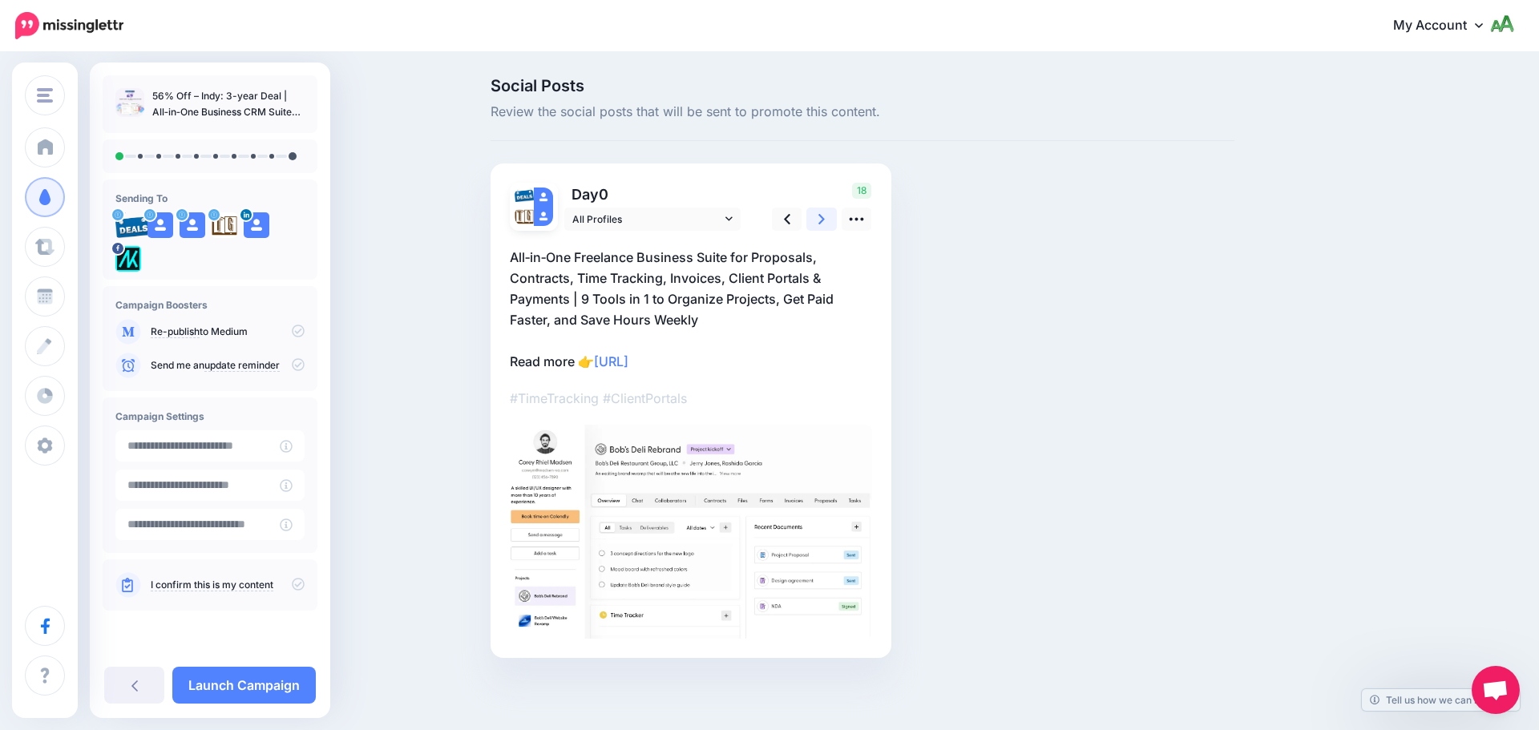
click at [821, 218] on icon at bounding box center [821, 219] width 6 height 10
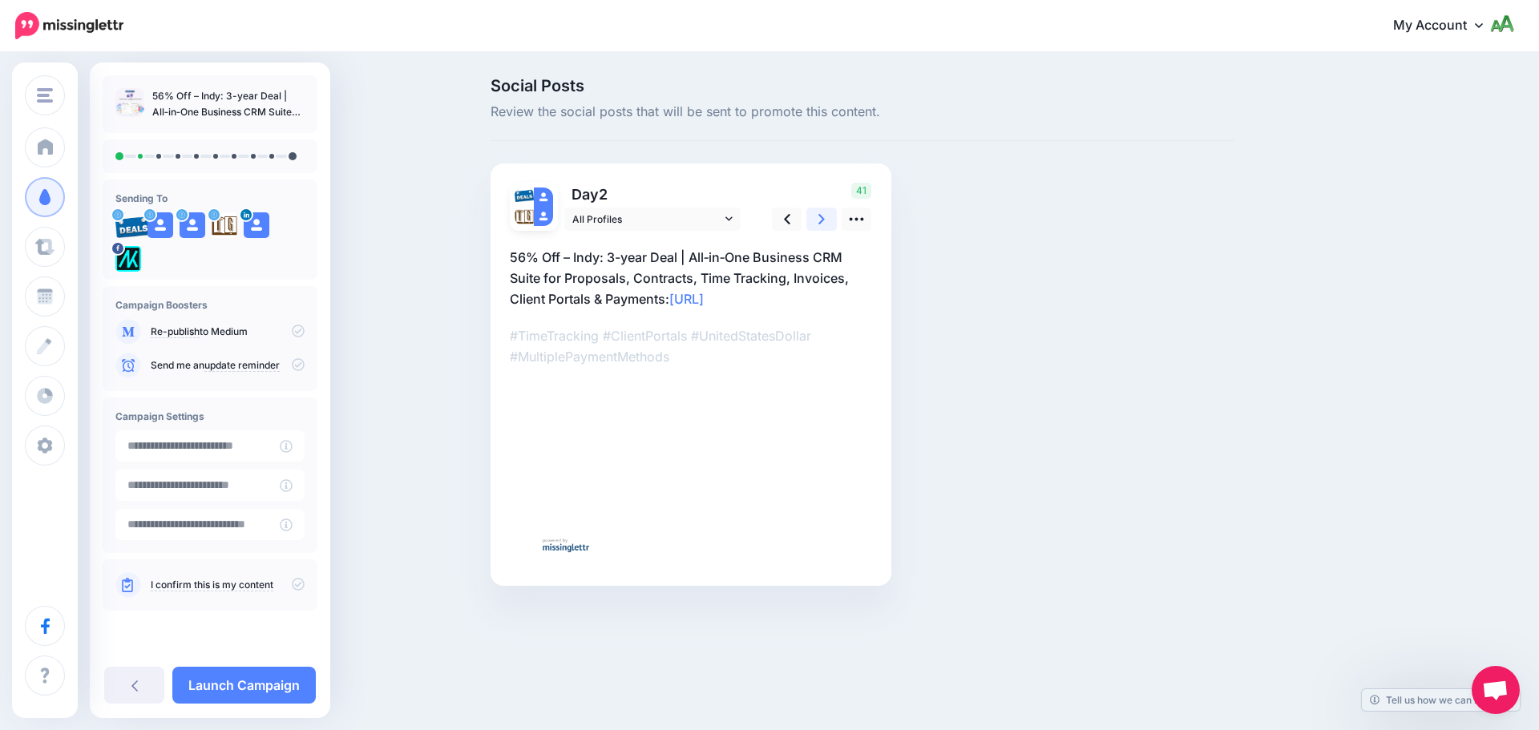
click at [821, 218] on icon at bounding box center [821, 219] width 6 height 10
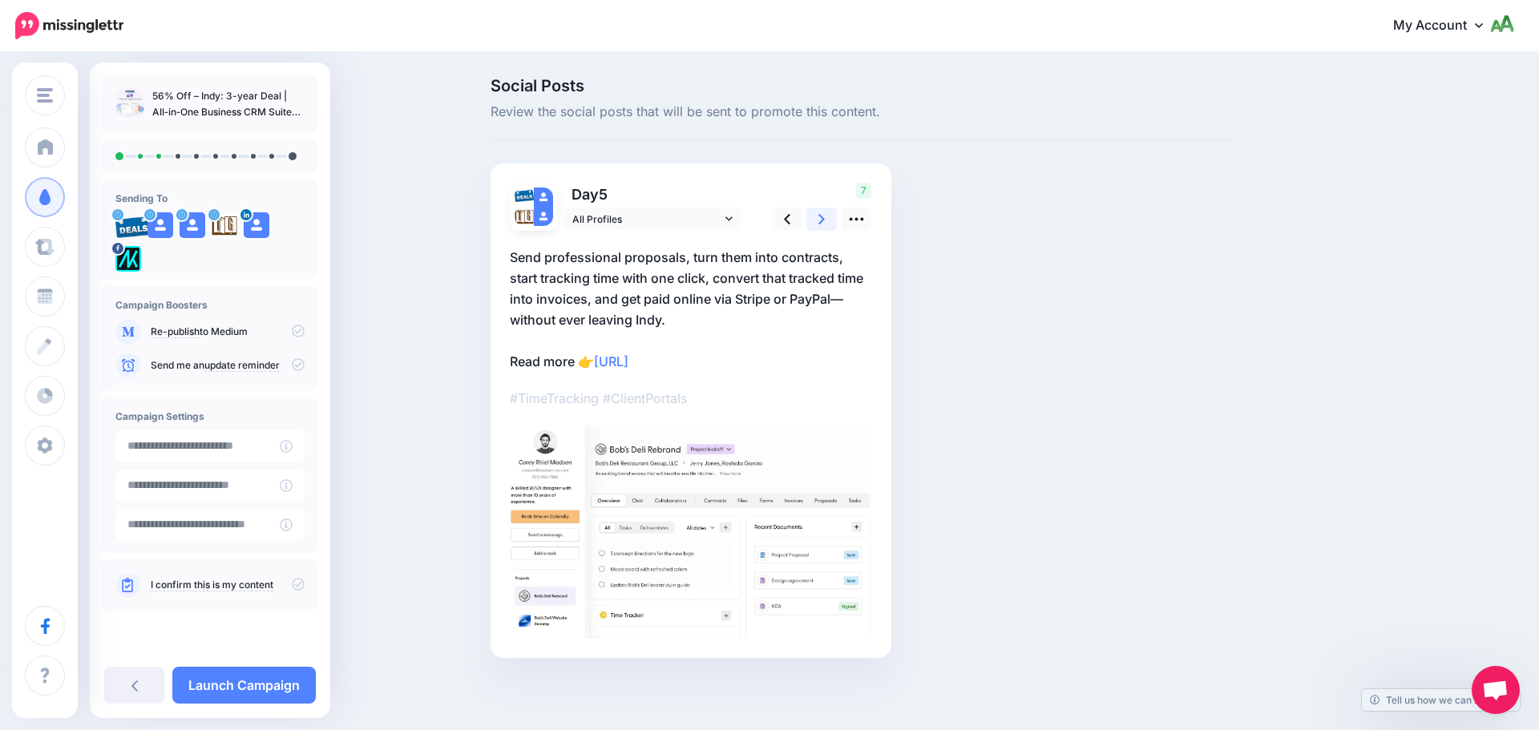
click at [821, 218] on icon at bounding box center [821, 219] width 6 height 10
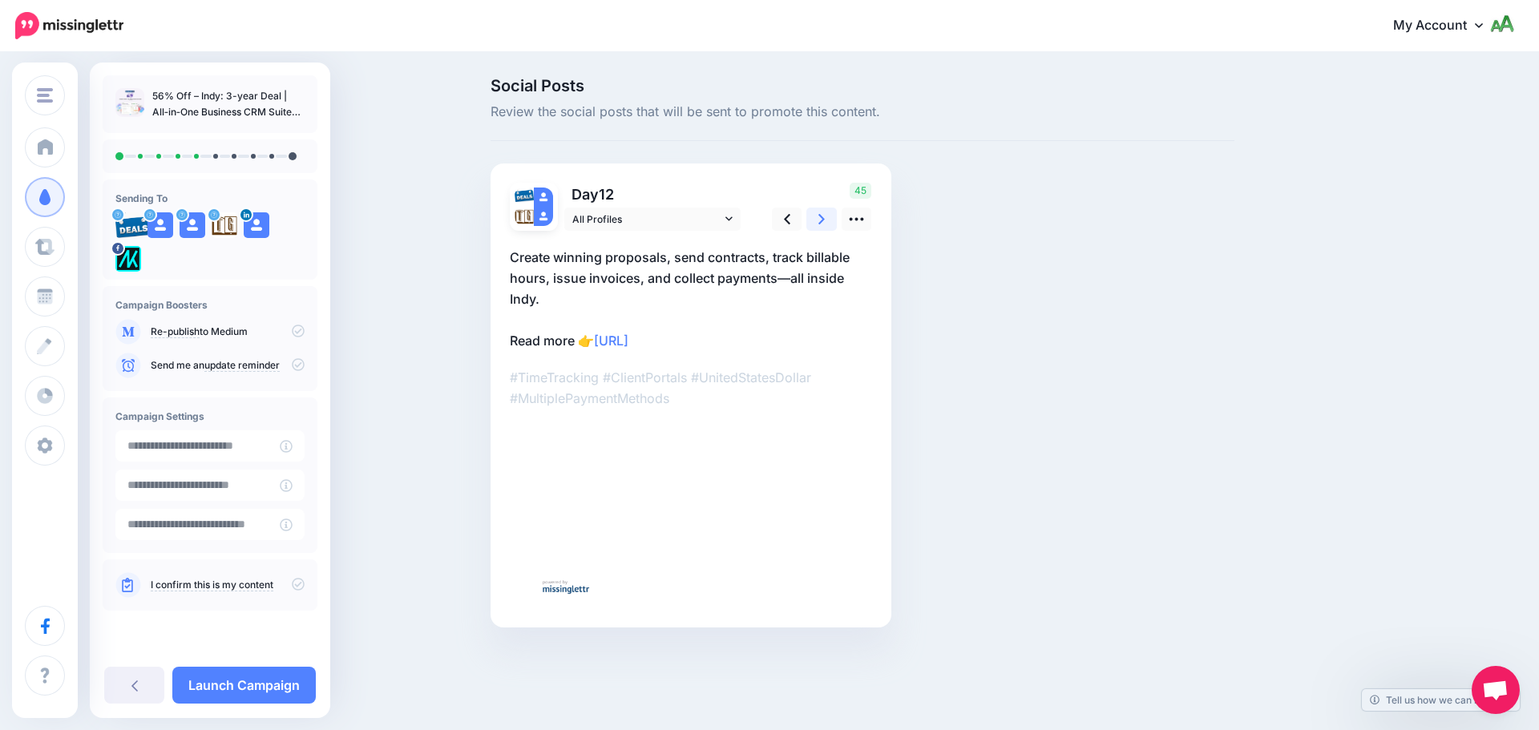
click at [821, 218] on icon at bounding box center [821, 219] width 6 height 10
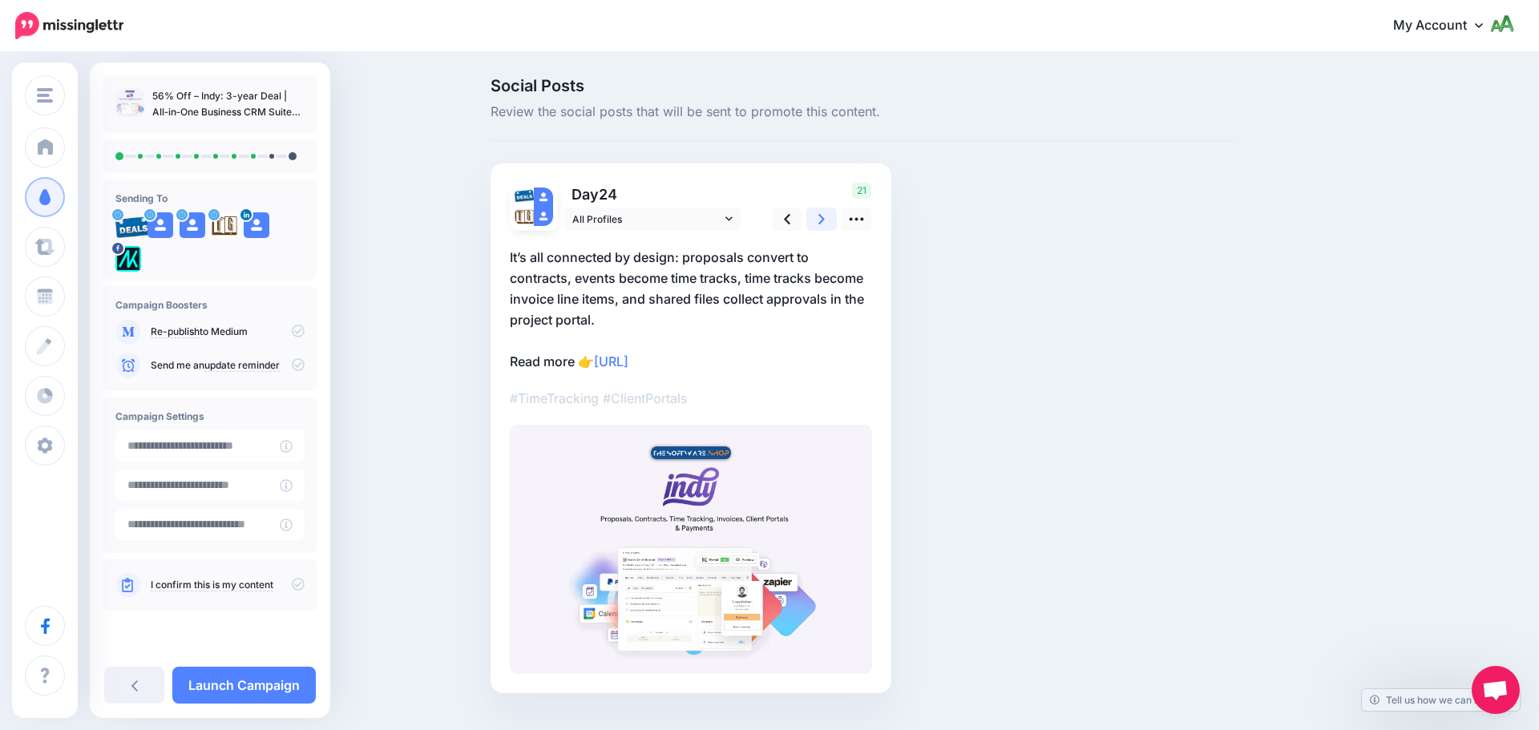
click at [821, 218] on icon at bounding box center [821, 219] width 6 height 10
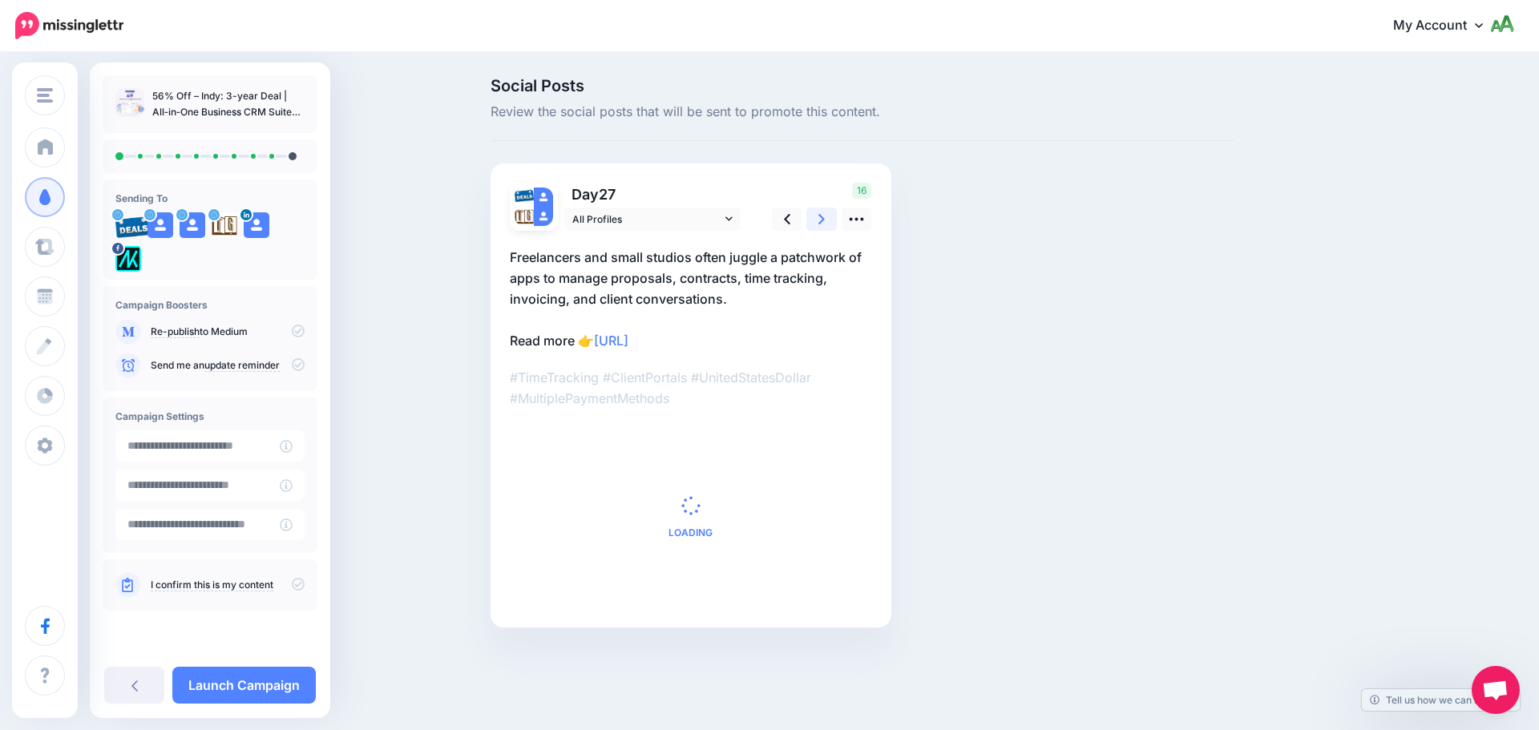
click at [821, 218] on icon at bounding box center [821, 219] width 6 height 10
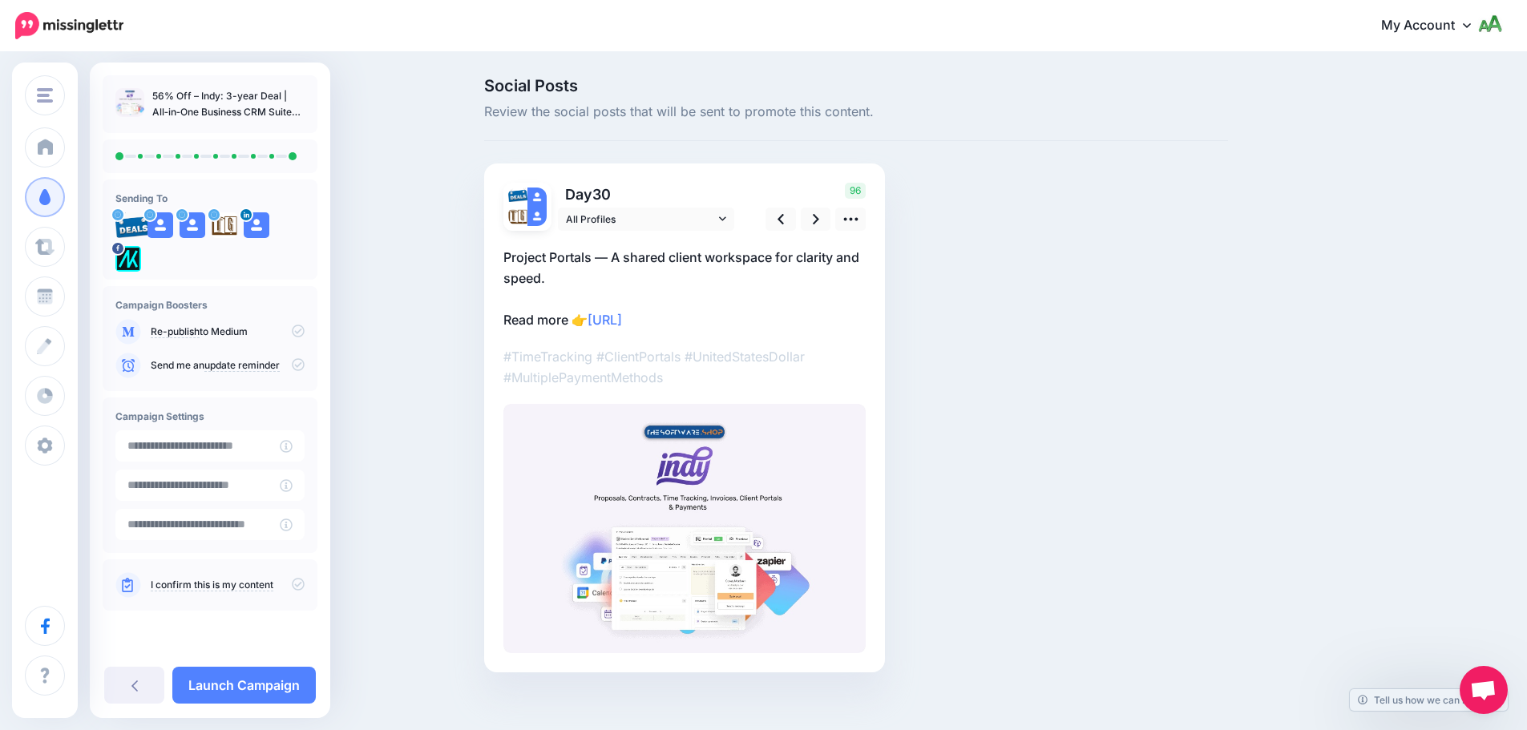
click at [293, 580] on icon at bounding box center [298, 584] width 13 height 13
click at [301, 365] on icon at bounding box center [298, 364] width 13 height 13
click at [295, 582] on icon at bounding box center [298, 584] width 13 height 13
click at [291, 355] on div "Send me an update reminder" at bounding box center [209, 366] width 189 height 26
click at [291, 361] on p "Send me an update reminder" at bounding box center [228, 365] width 154 height 14
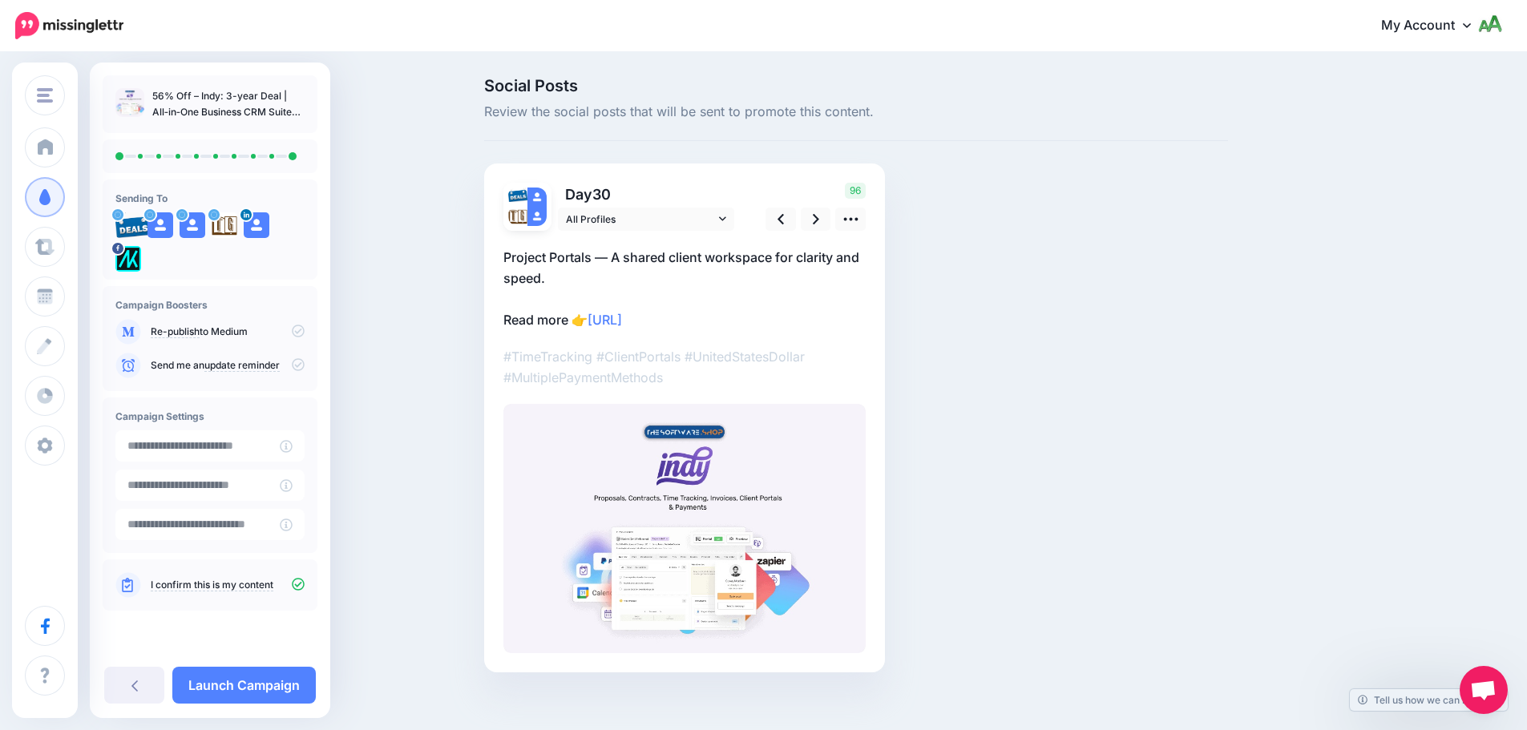
click at [298, 365] on icon at bounding box center [298, 364] width 13 height 13
click at [273, 690] on link "Launch Campaign" at bounding box center [243, 685] width 143 height 37
